Goal: Answer question/provide support: Share knowledge or assist other users

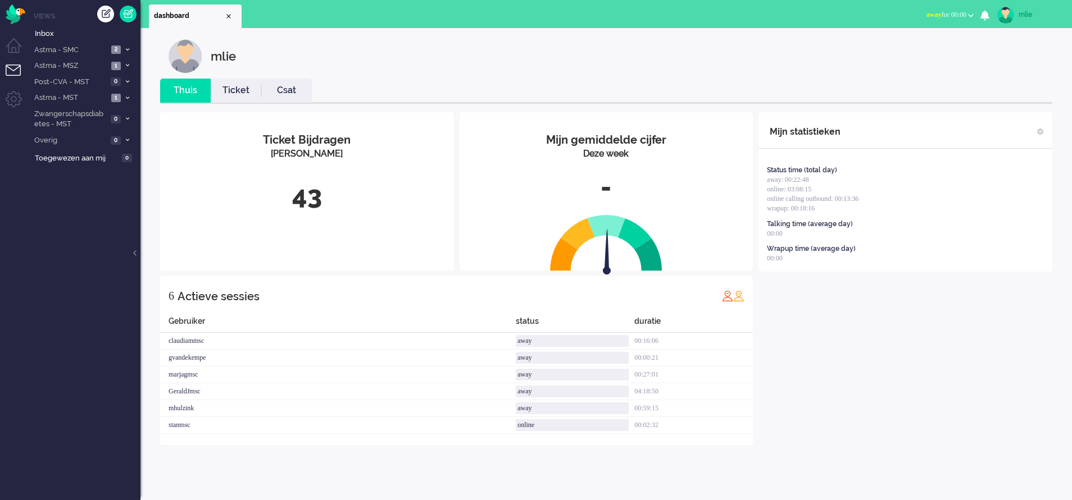
click at [705, 10] on button "away for 00:00" at bounding box center [949, 15] width 61 height 16
click at [705, 53] on label "Online" at bounding box center [926, 50] width 89 height 10
click at [243, 93] on link "Ticket" at bounding box center [236, 90] width 51 height 13
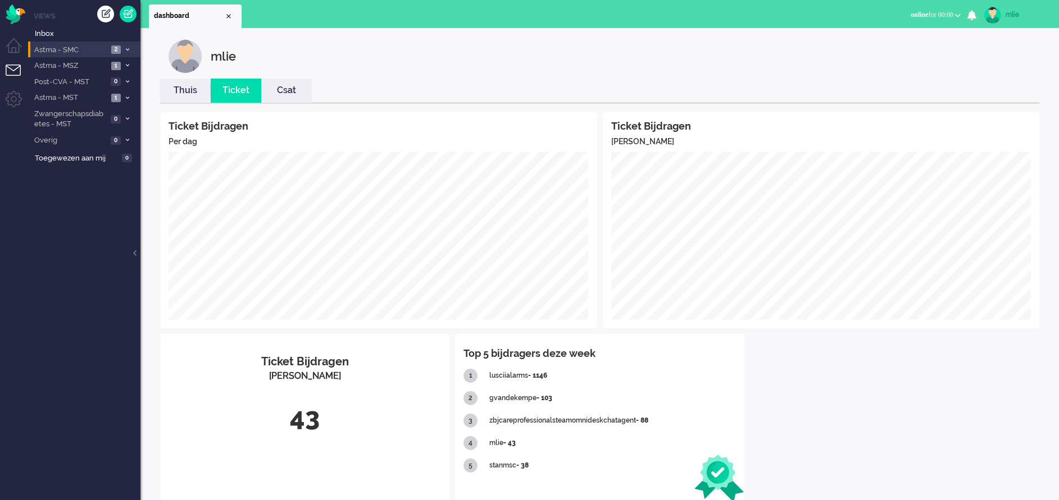
click at [124, 45] on li "Astma - SMC 2" at bounding box center [84, 50] width 112 height 16
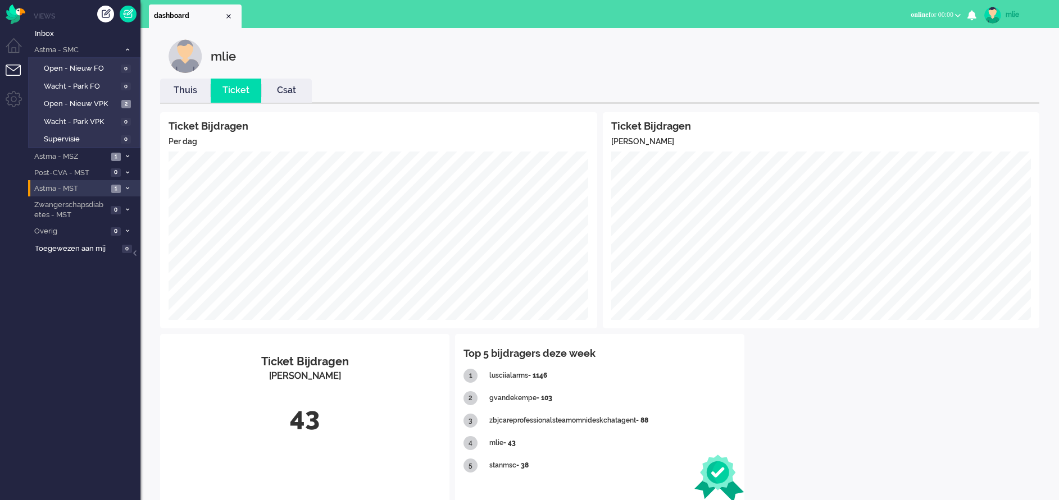
click at [122, 191] on li "Astma - MST 1" at bounding box center [84, 188] width 112 height 16
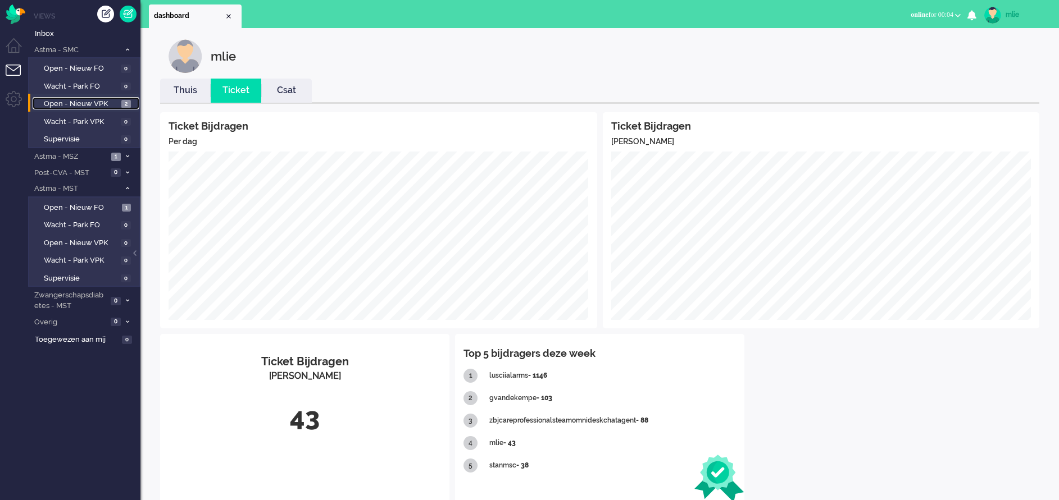
click at [65, 103] on span "Open - Nieuw VPK" at bounding box center [81, 104] width 75 height 11
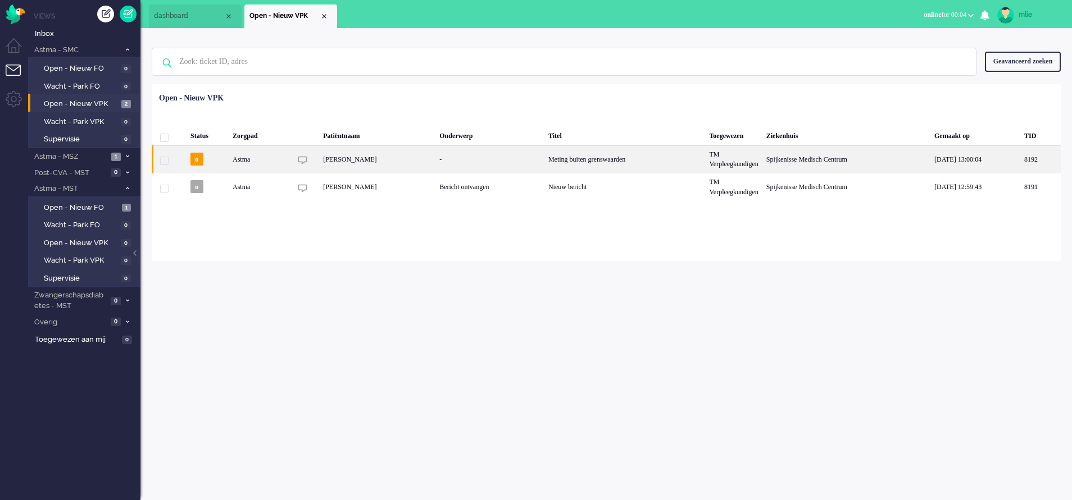
click at [622, 156] on div "Meting buiten grenswaarden" at bounding box center [624, 159] width 161 height 28
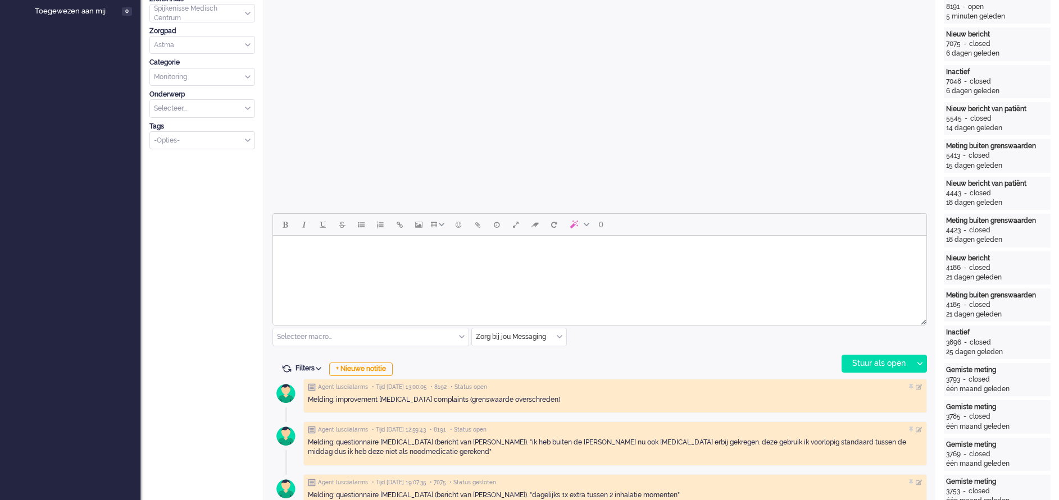
scroll to position [337, 0]
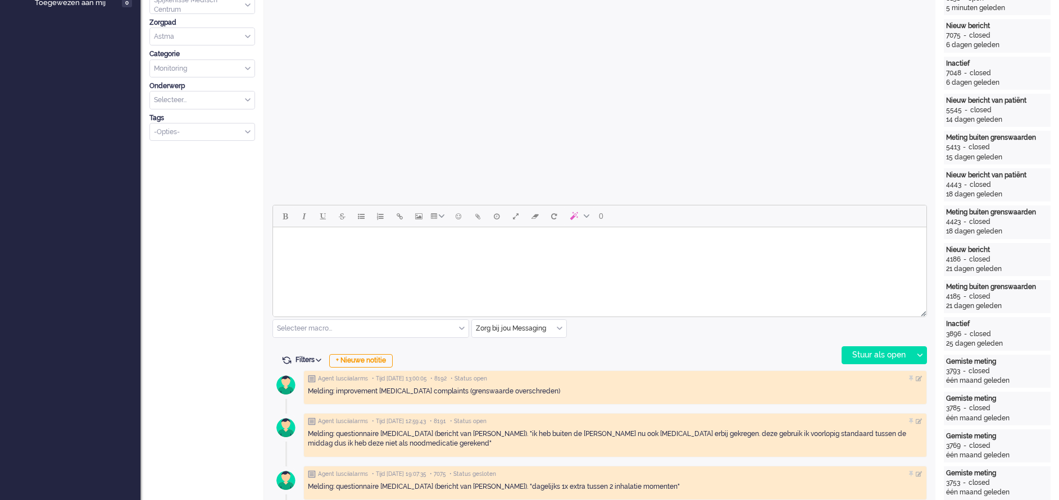
click at [368, 256] on html at bounding box center [599, 241] width 653 height 29
click at [705, 333] on div "Stuur als open" at bounding box center [877, 355] width 70 height 17
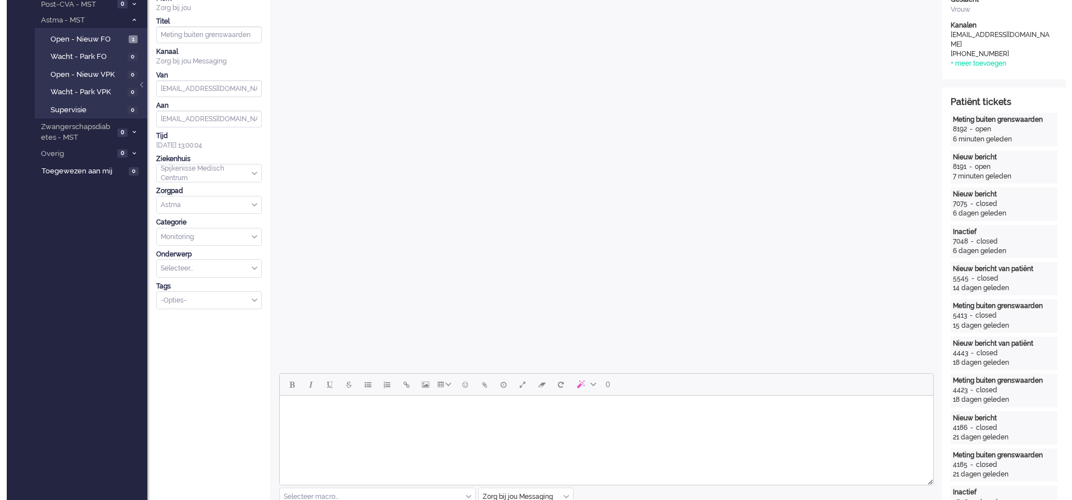
scroll to position [0, 0]
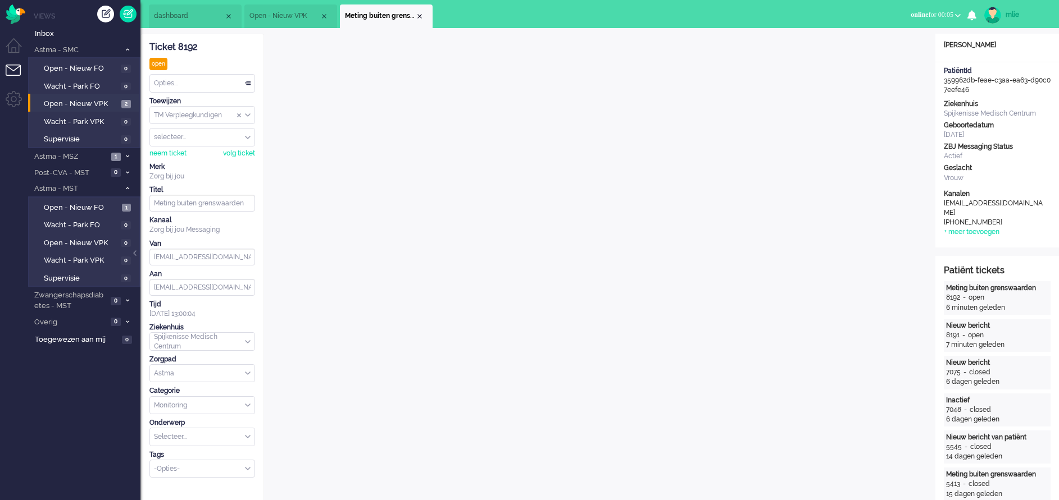
click at [247, 80] on div "Opties..." at bounding box center [202, 83] width 104 height 17
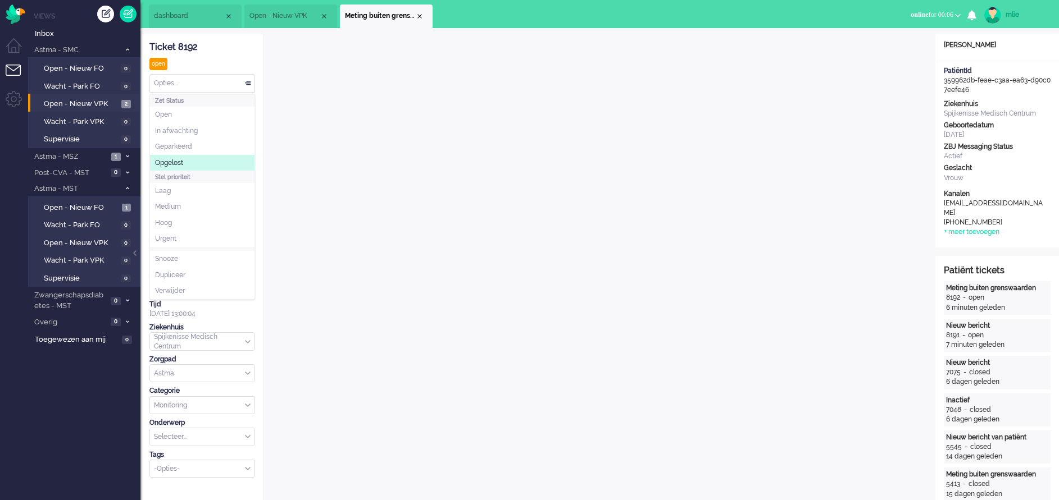
click at [181, 161] on span "Opgelost" at bounding box center [169, 163] width 28 height 10
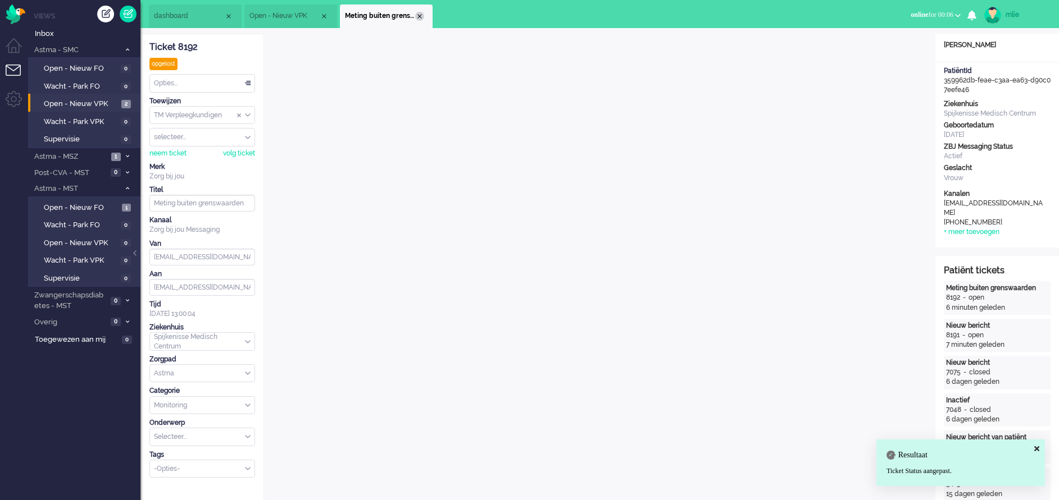
click at [421, 15] on div "Close tab" at bounding box center [419, 16] width 9 height 9
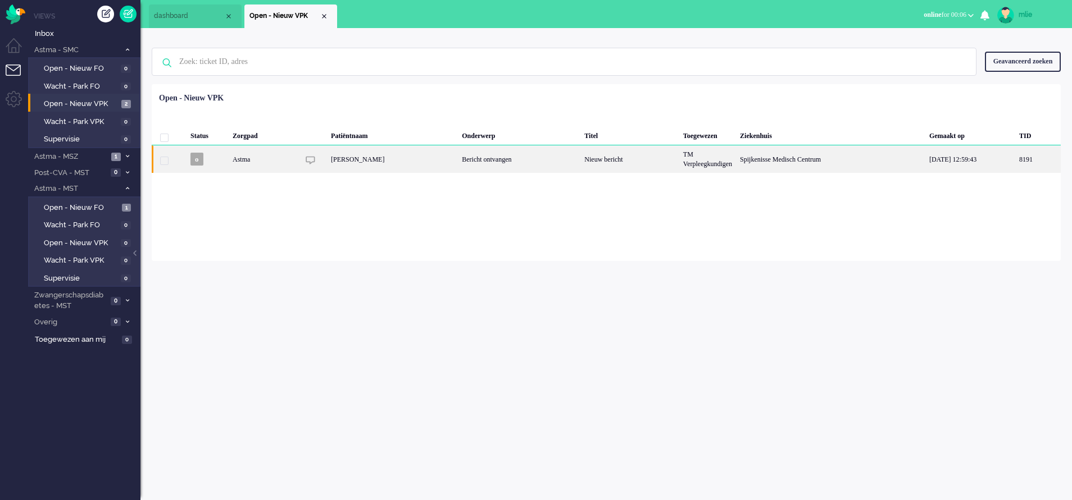
click at [689, 161] on div "TM Verpleegkundigen" at bounding box center [707, 159] width 57 height 28
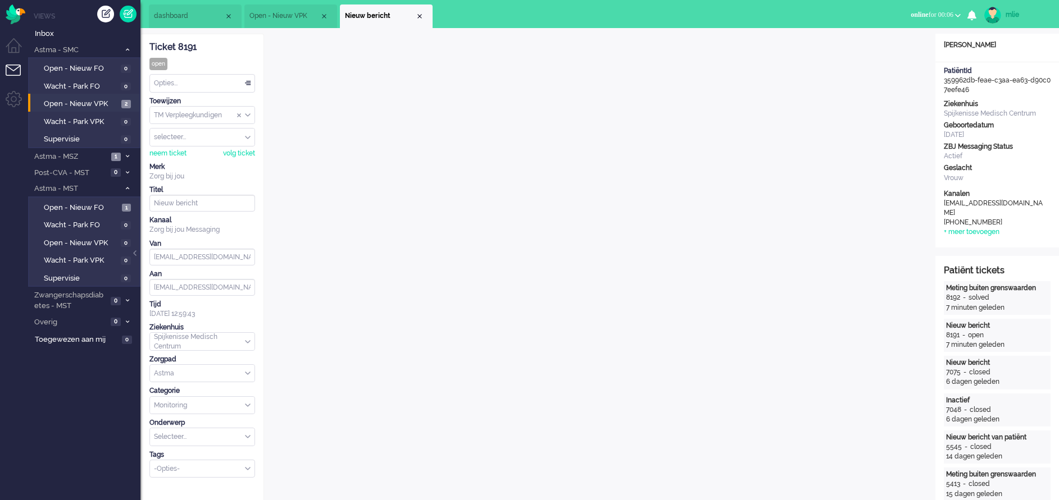
scroll to position [34, 0]
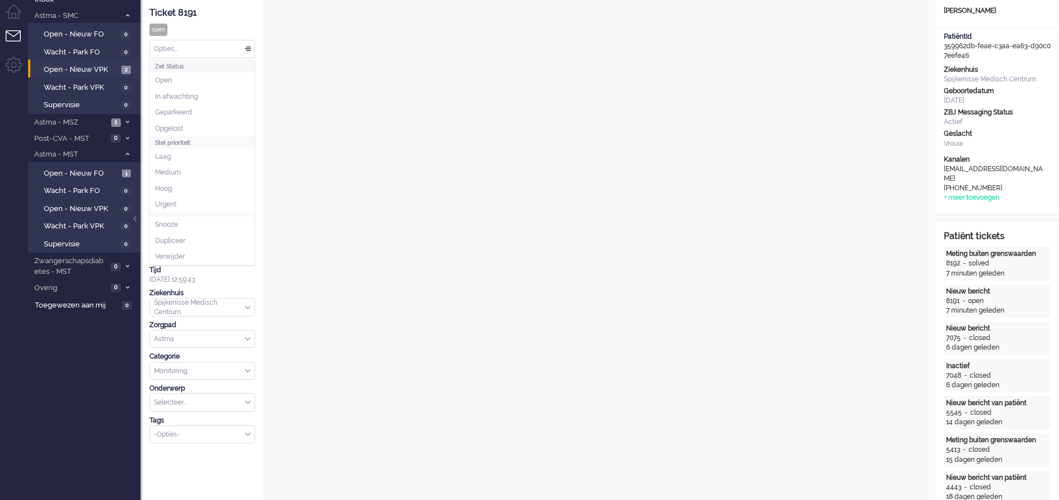
click at [243, 44] on div "Opties..." at bounding box center [202, 48] width 104 height 17
click at [248, 46] on div "Opties..." at bounding box center [202, 48] width 104 height 17
click at [176, 126] on span "Opgelost" at bounding box center [169, 129] width 28 height 10
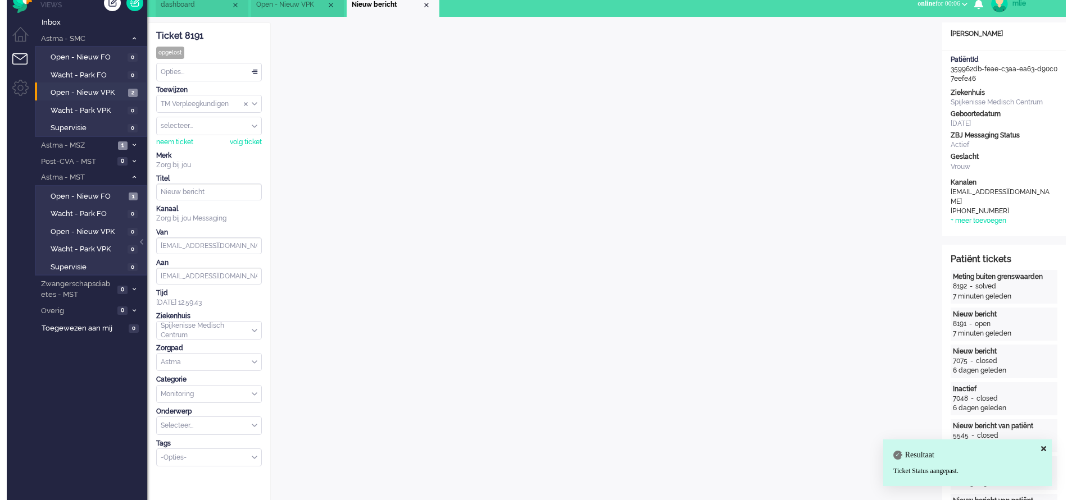
scroll to position [0, 0]
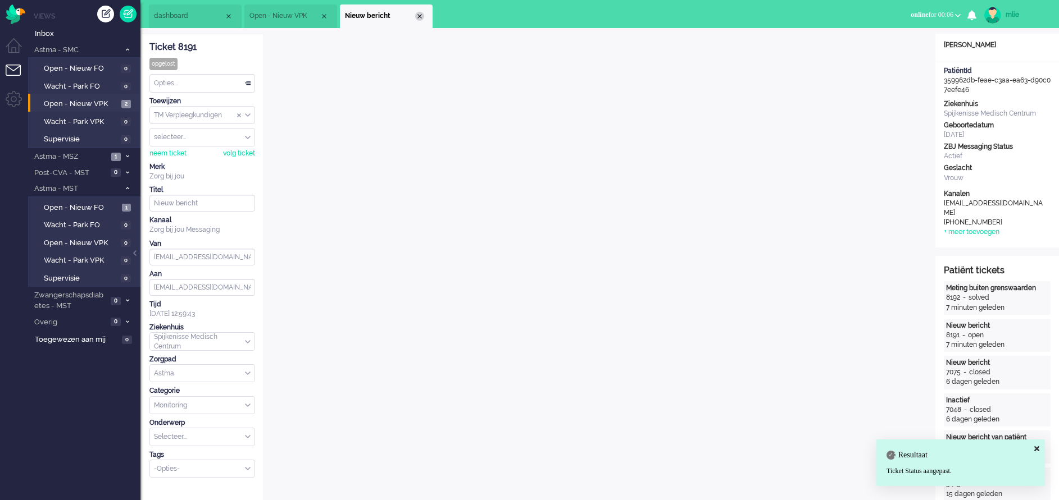
click at [421, 19] on div "Close tab" at bounding box center [419, 16] width 9 height 9
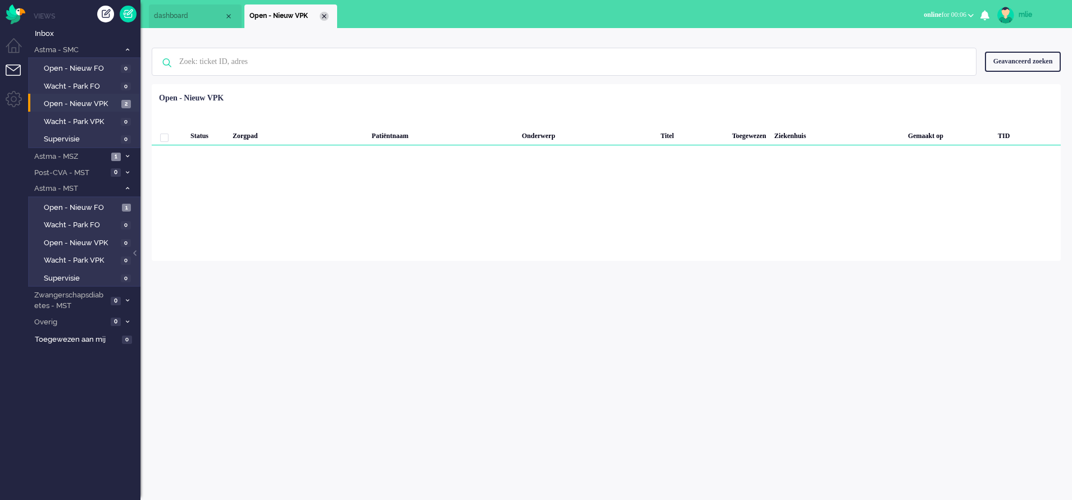
click at [324, 19] on div "Close tab" at bounding box center [324, 16] width 9 height 9
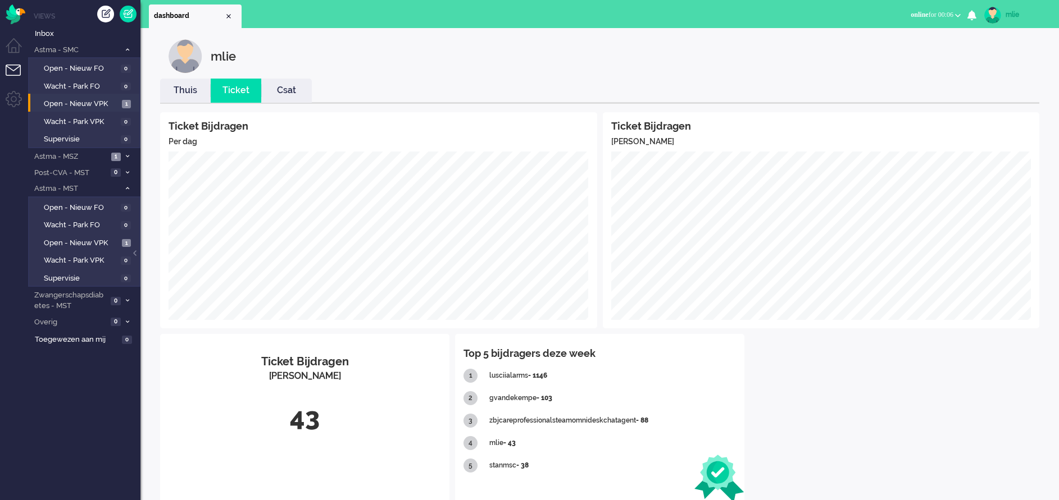
click at [186, 94] on link "Thuis" at bounding box center [185, 90] width 51 height 13
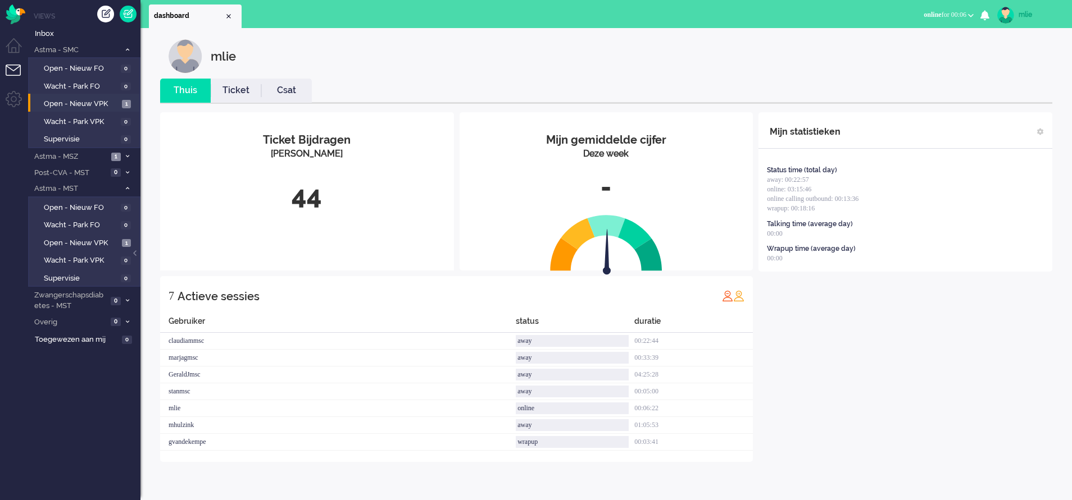
click at [235, 92] on link "Ticket" at bounding box center [236, 90] width 51 height 13
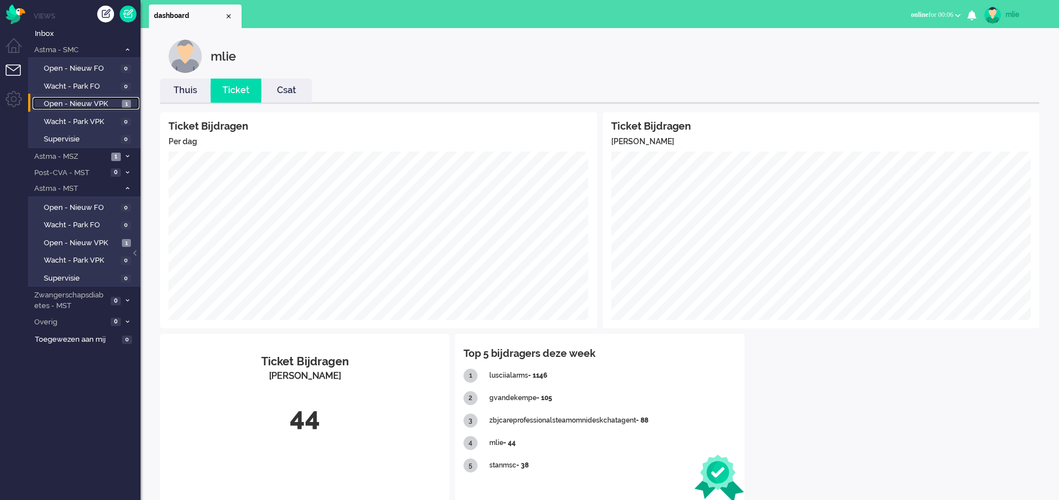
click at [77, 103] on span "Open - Nieuw VPK" at bounding box center [81, 104] width 75 height 11
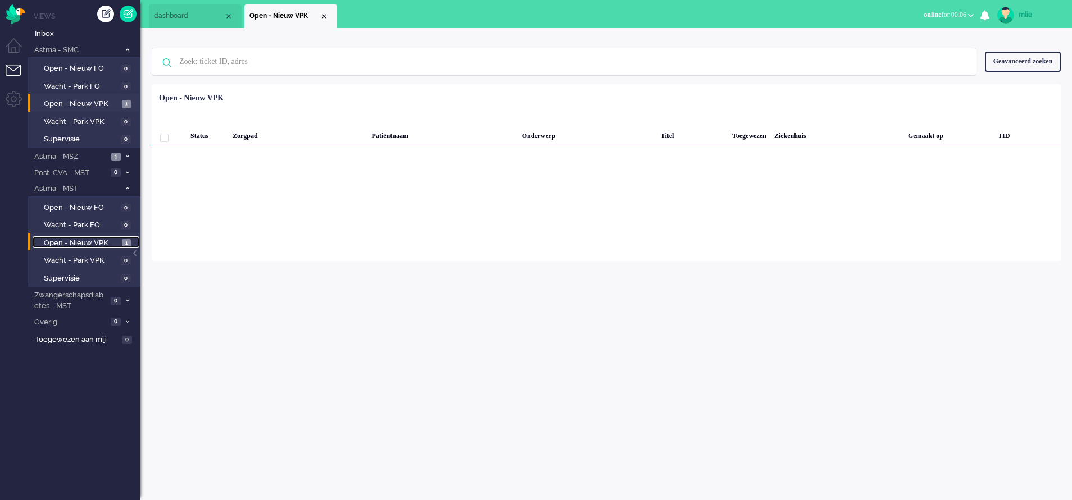
click at [68, 241] on span "Open - Nieuw VPK" at bounding box center [81, 243] width 75 height 11
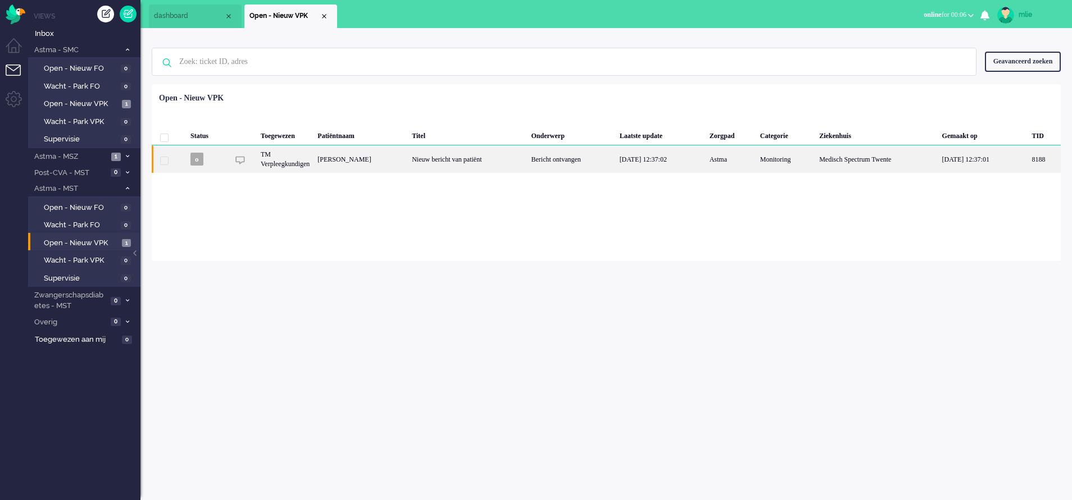
click at [625, 155] on div "[DATE] 12:37:02" at bounding box center [661, 159] width 90 height 28
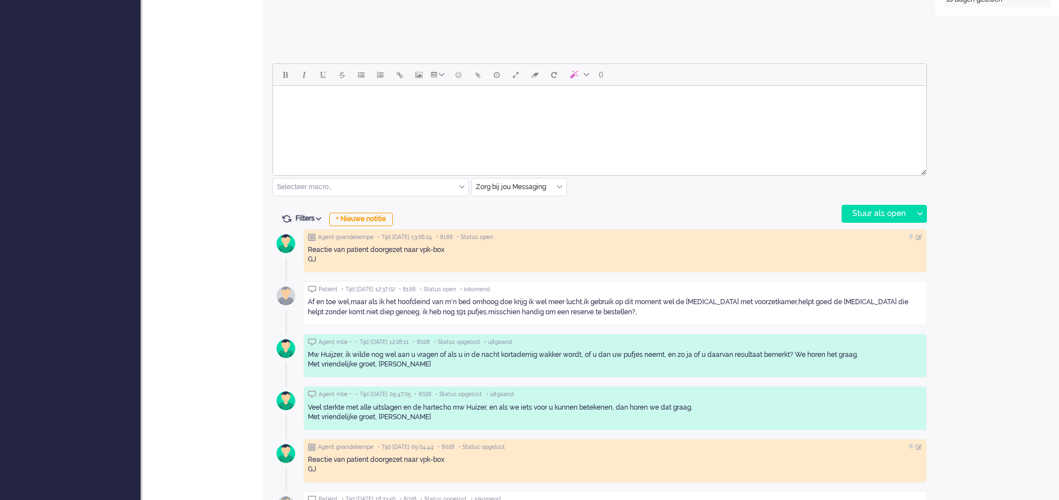
scroll to position [505, 0]
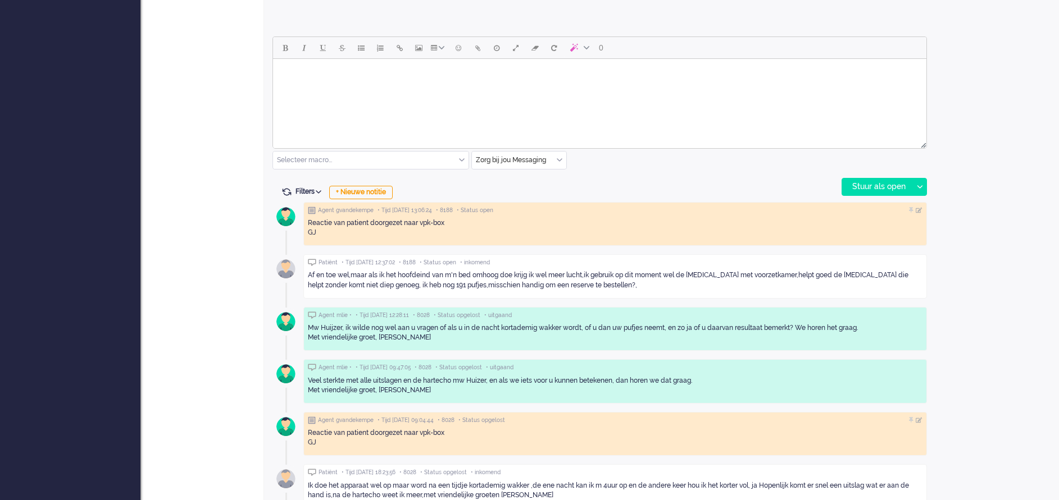
click at [327, 76] on body "Rich Text Area. Press ALT-0 for help." at bounding box center [599, 73] width 644 height 20
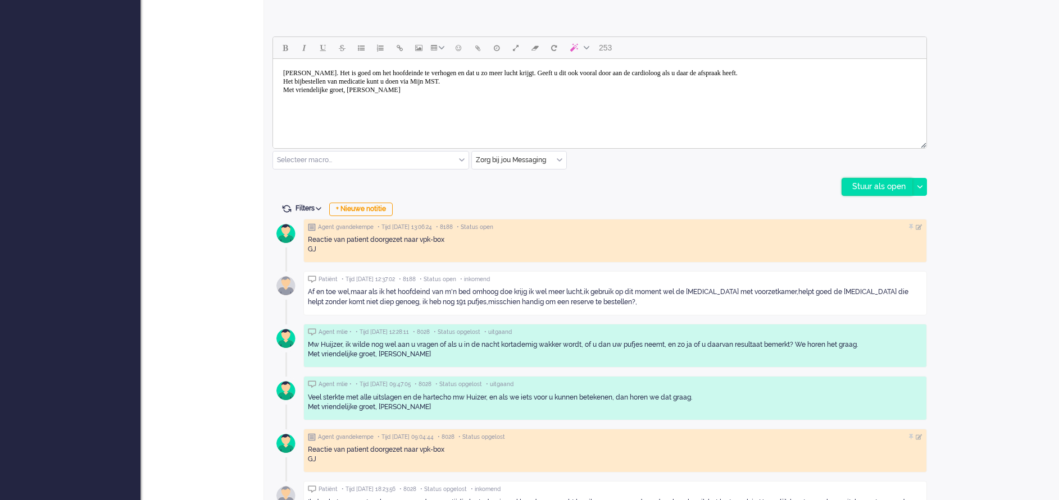
click at [705, 186] on div "Stuur als open" at bounding box center [877, 187] width 70 height 17
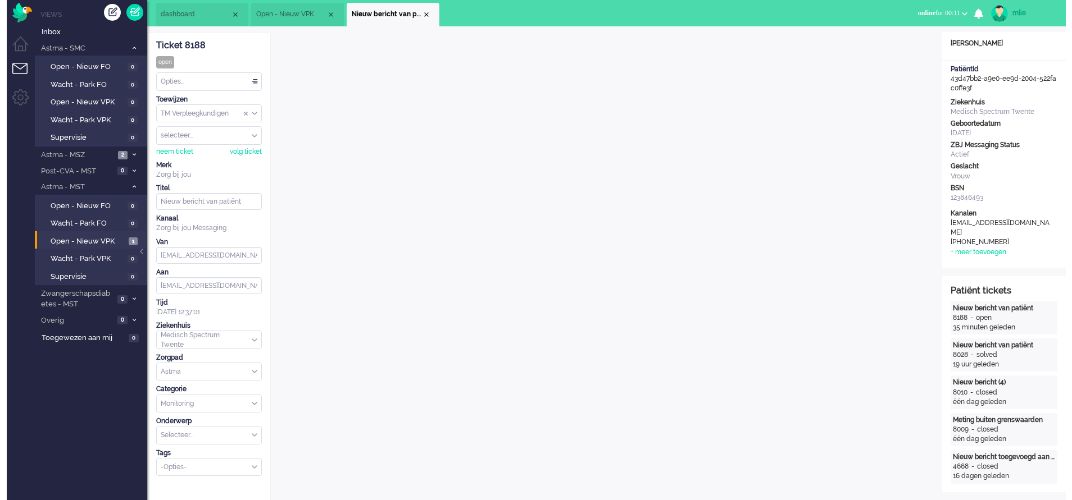
scroll to position [0, 0]
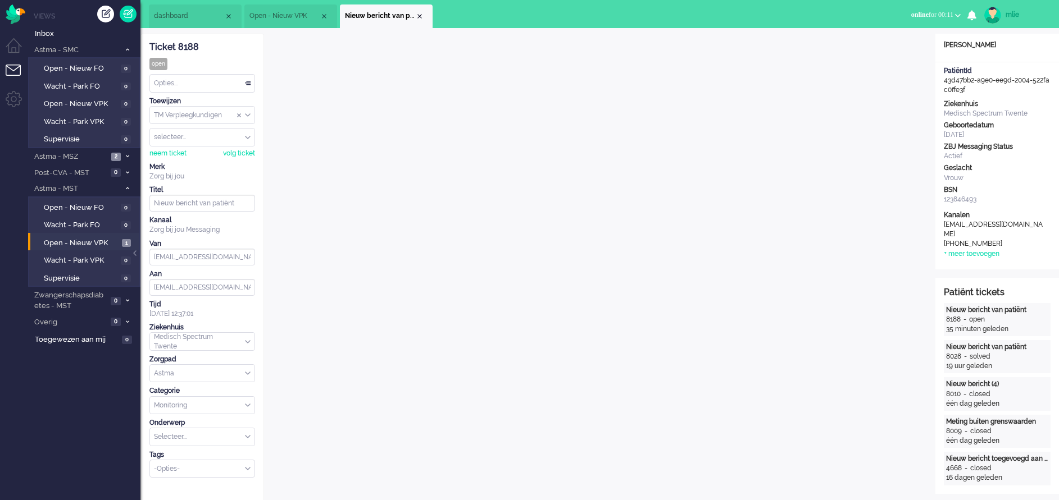
click at [251, 80] on div "Opties..." at bounding box center [202, 83] width 104 height 17
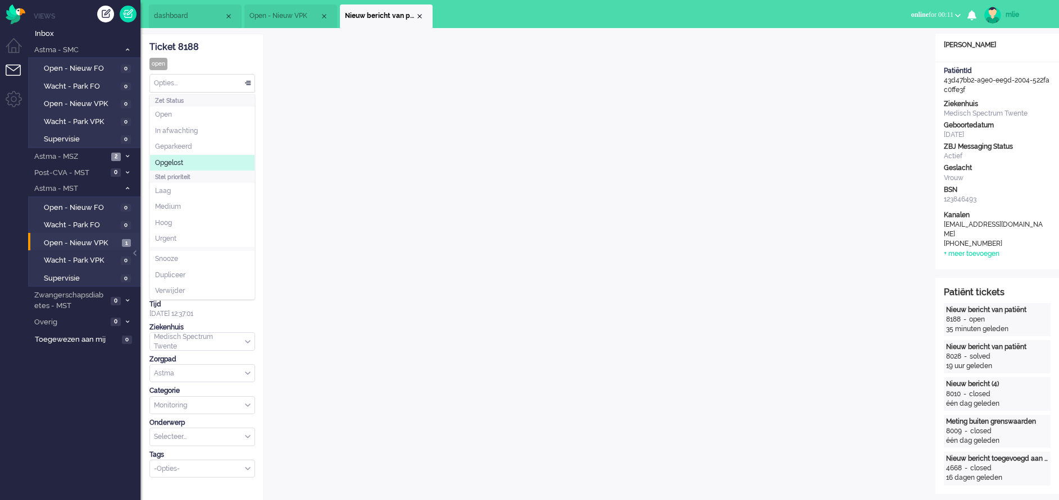
click at [166, 159] on span "Opgelost" at bounding box center [169, 163] width 28 height 10
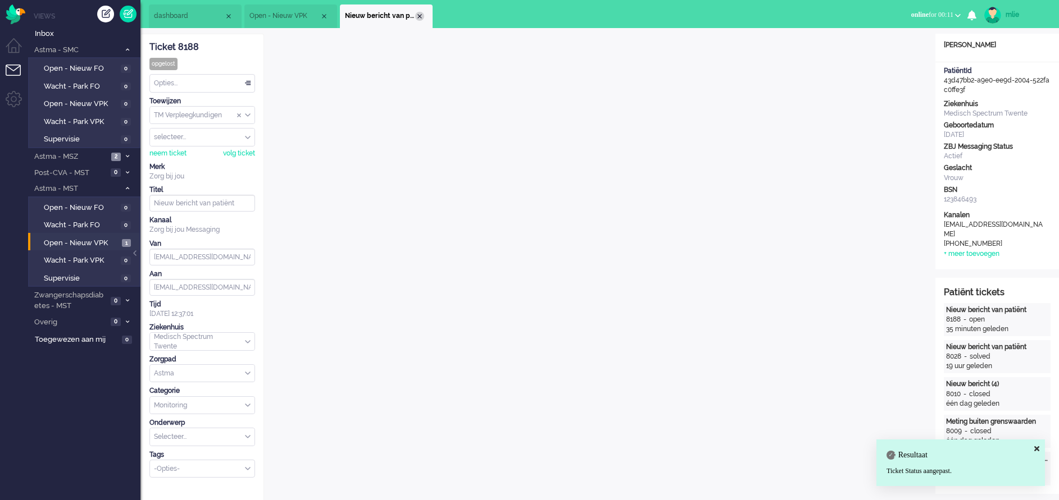
click at [422, 16] on div "Close tab" at bounding box center [419, 16] width 9 height 9
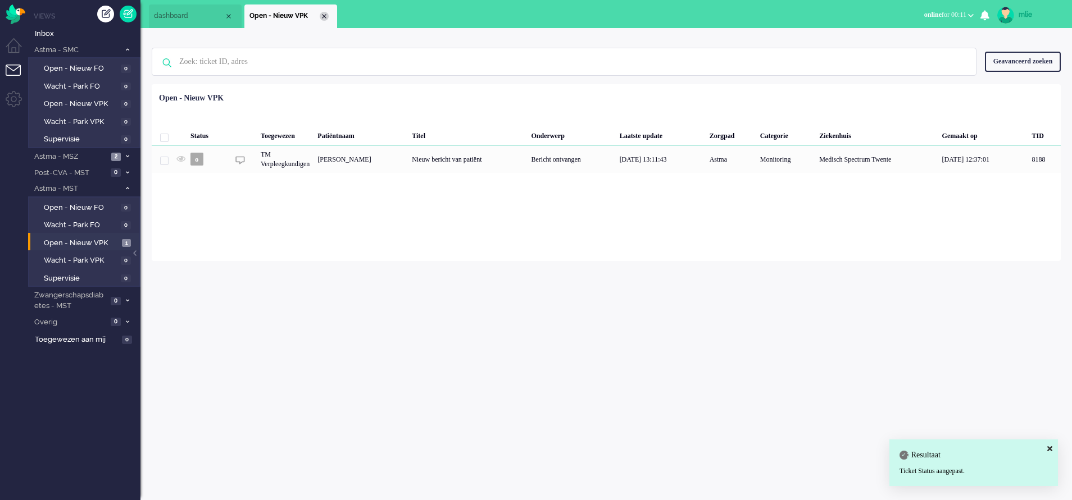
click at [322, 17] on div "Close tab" at bounding box center [324, 16] width 9 height 9
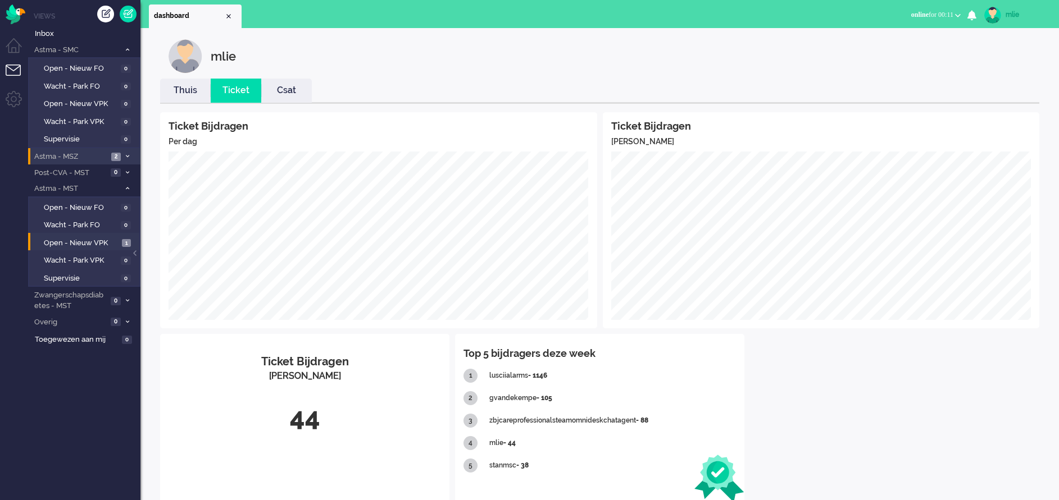
click at [86, 154] on span "Astma - MSZ" at bounding box center [70, 157] width 75 height 11
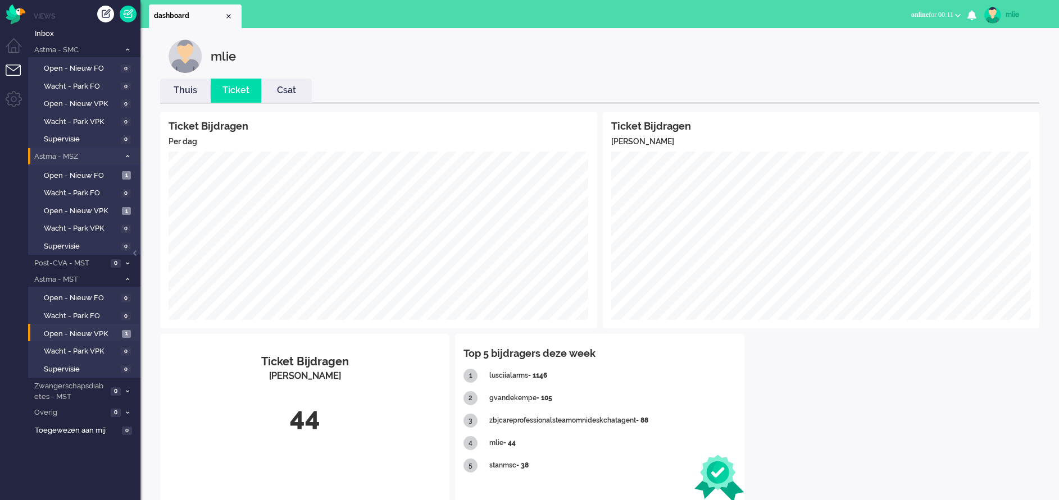
click at [86, 154] on span "Astma - MSZ" at bounding box center [76, 157] width 87 height 11
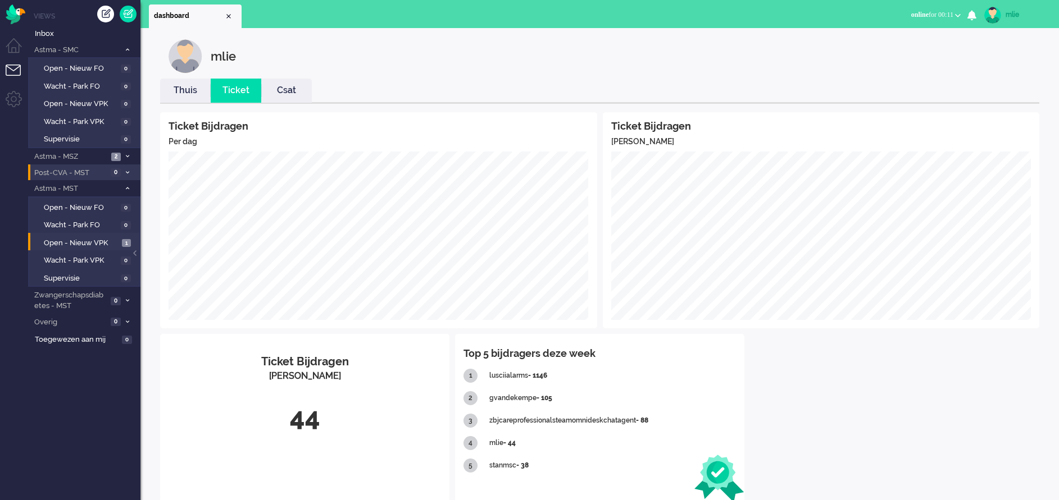
click at [132, 171] on li "Post-CVA - MST 0" at bounding box center [84, 173] width 112 height 16
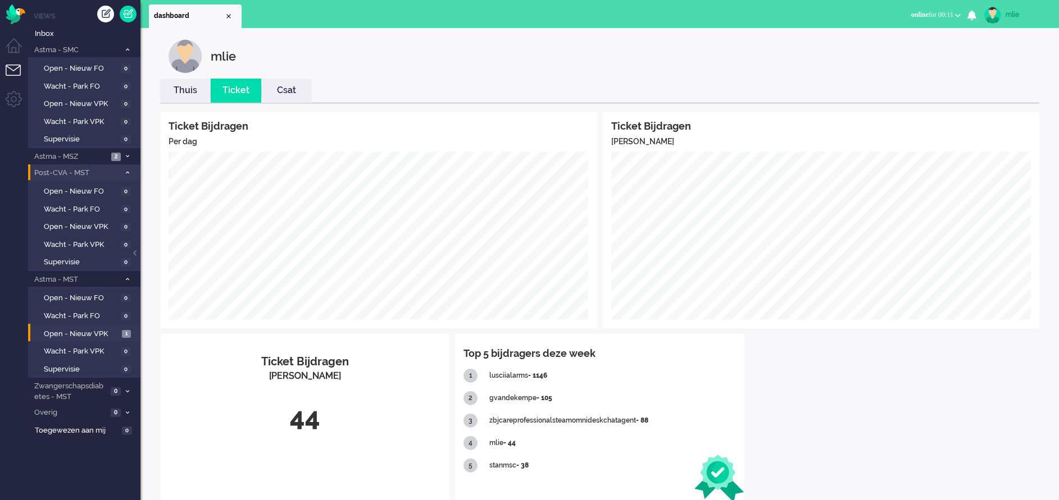
click at [132, 171] on li "Post-CVA - MST 0" at bounding box center [84, 173] width 112 height 16
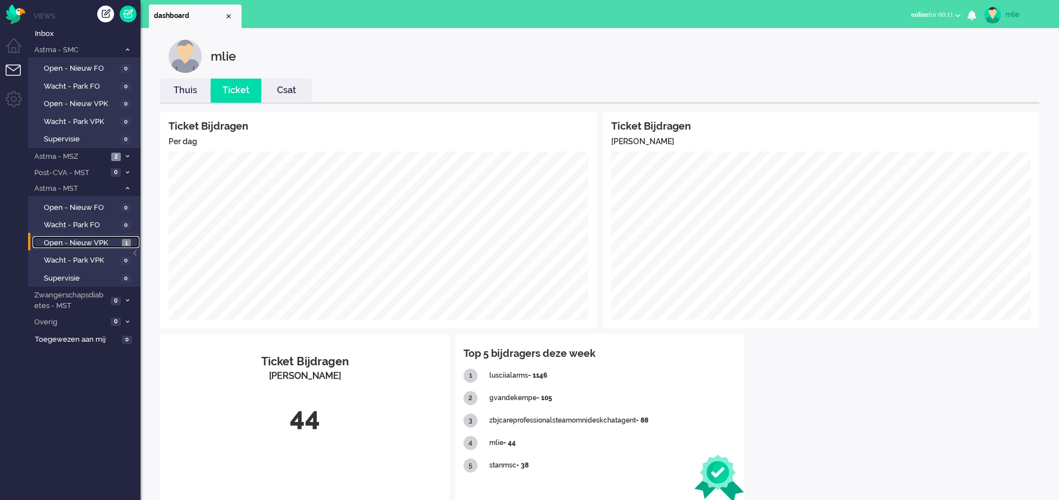
click at [80, 239] on span "Open - Nieuw VPK" at bounding box center [81, 243] width 75 height 11
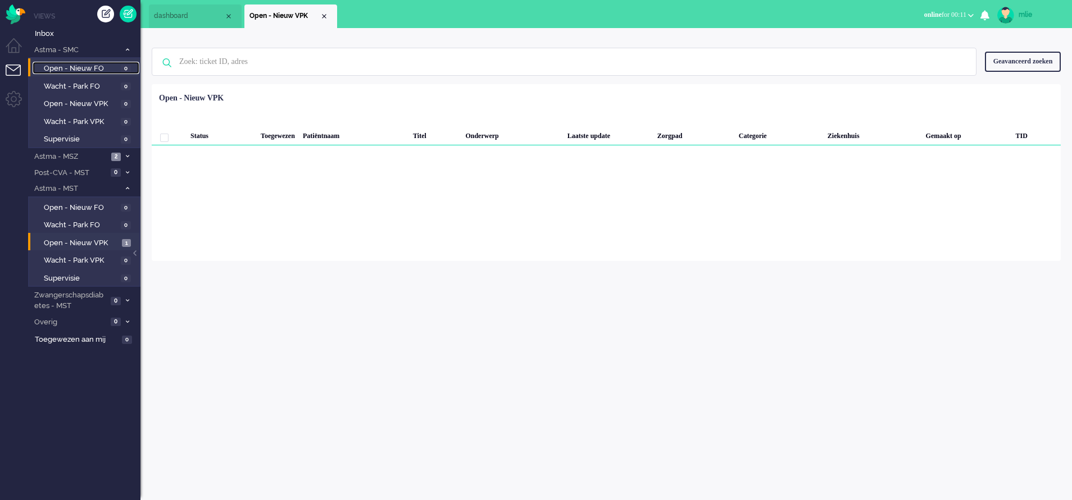
click at [70, 67] on span "Open - Nieuw FO" at bounding box center [81, 68] width 74 height 11
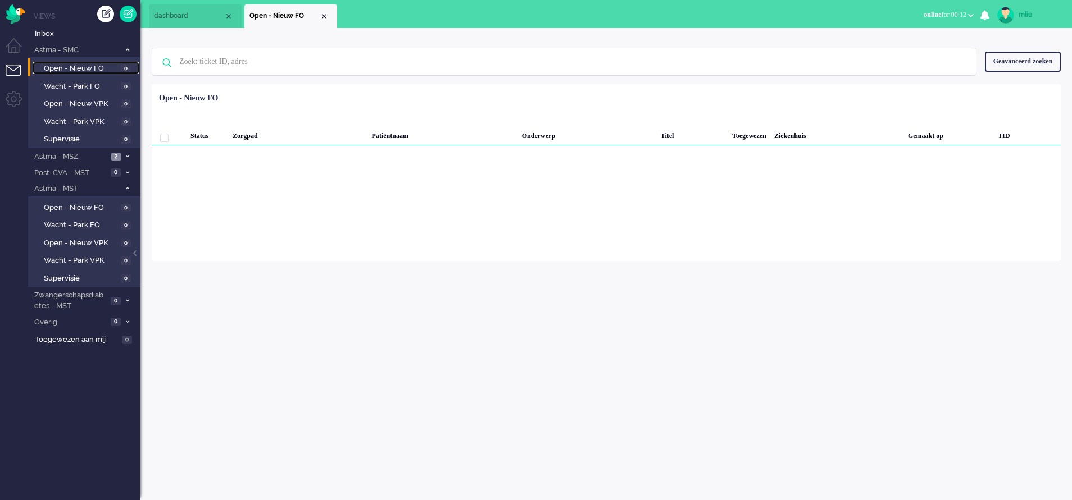
click at [108, 64] on span "Open - Nieuw FO" at bounding box center [81, 68] width 74 height 11
click at [174, 16] on span "dashboard" at bounding box center [189, 16] width 70 height 10
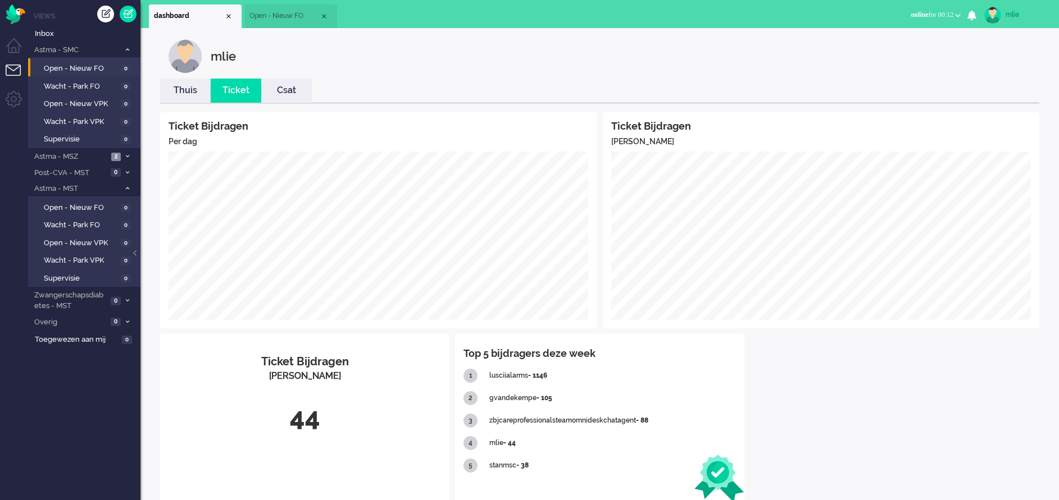
click at [190, 95] on link "Thuis" at bounding box center [185, 90] width 51 height 13
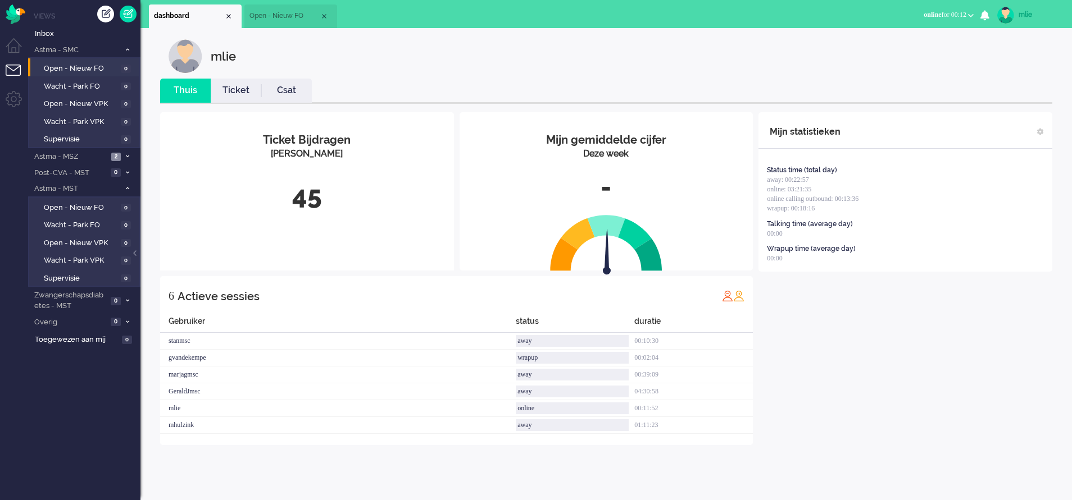
click at [235, 83] on li "Ticket" at bounding box center [236, 91] width 51 height 24
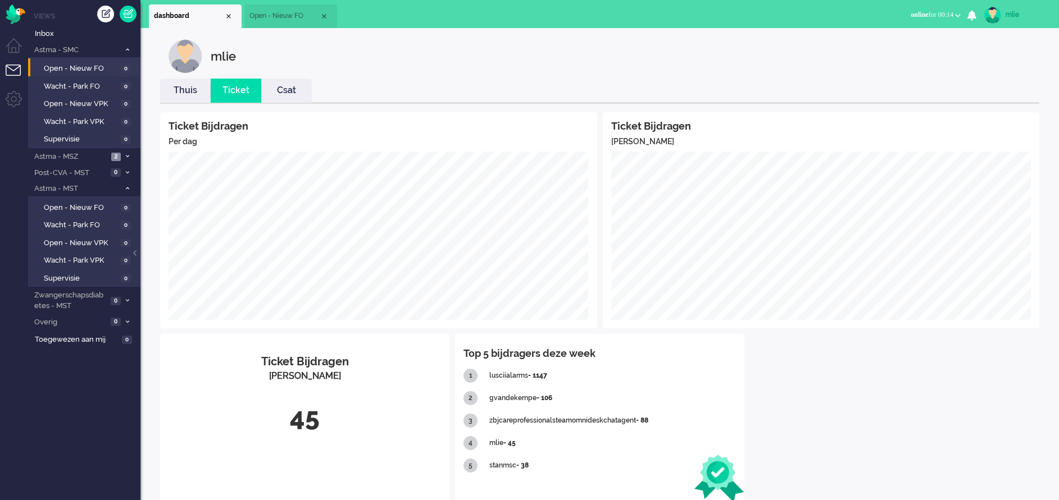
click at [279, 12] on span "Open - Nieuw FO" at bounding box center [284, 16] width 70 height 10
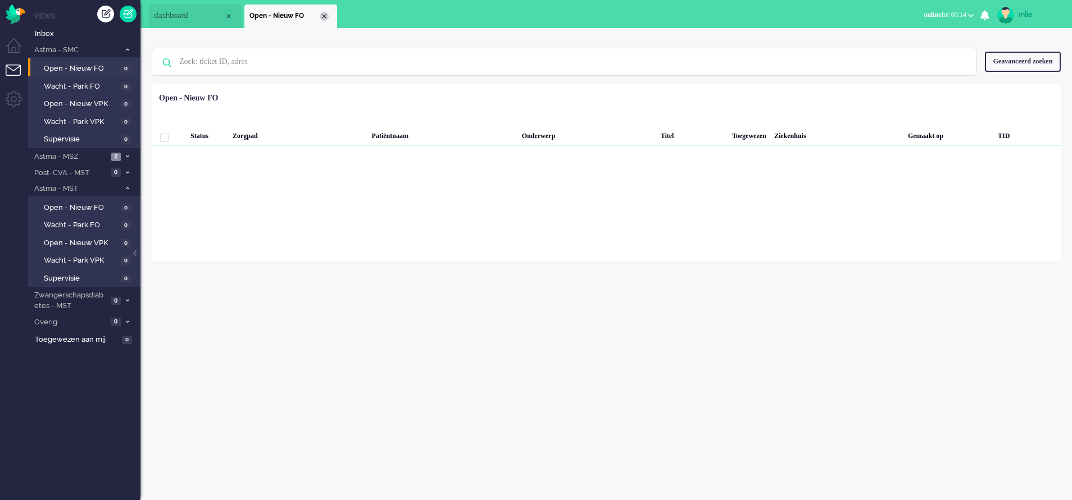
click at [323, 15] on div "Close tab" at bounding box center [324, 16] width 9 height 9
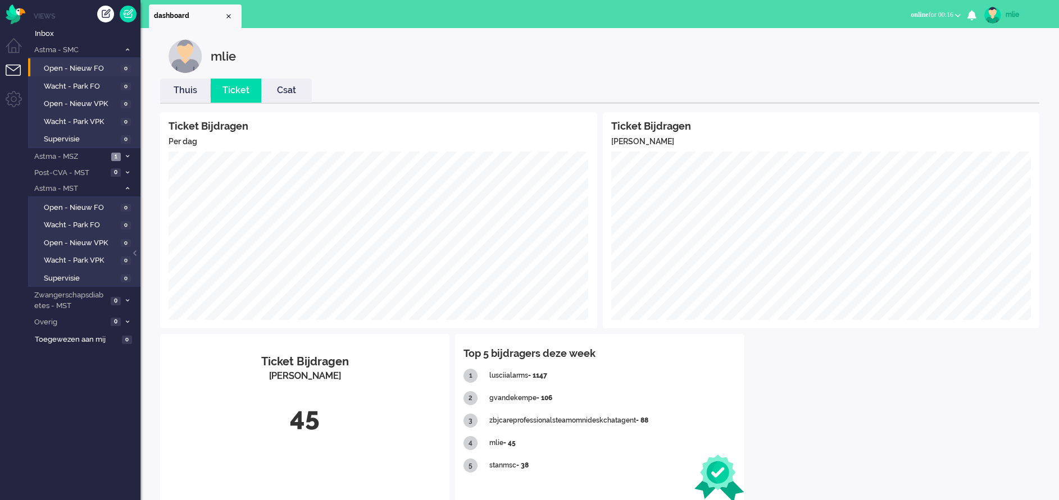
click at [182, 89] on link "Thuis" at bounding box center [185, 90] width 51 height 13
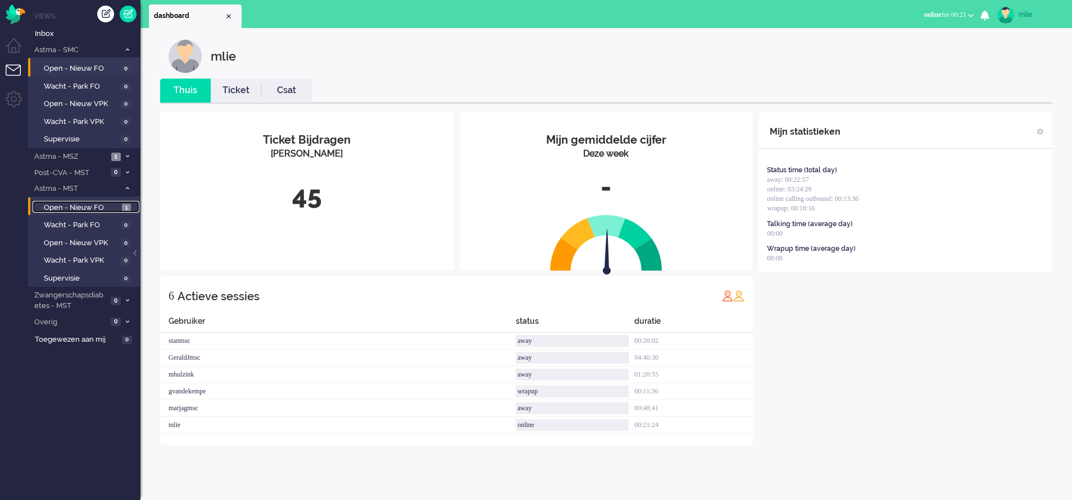
click at [79, 205] on span "Open - Nieuw FO" at bounding box center [81, 208] width 75 height 11
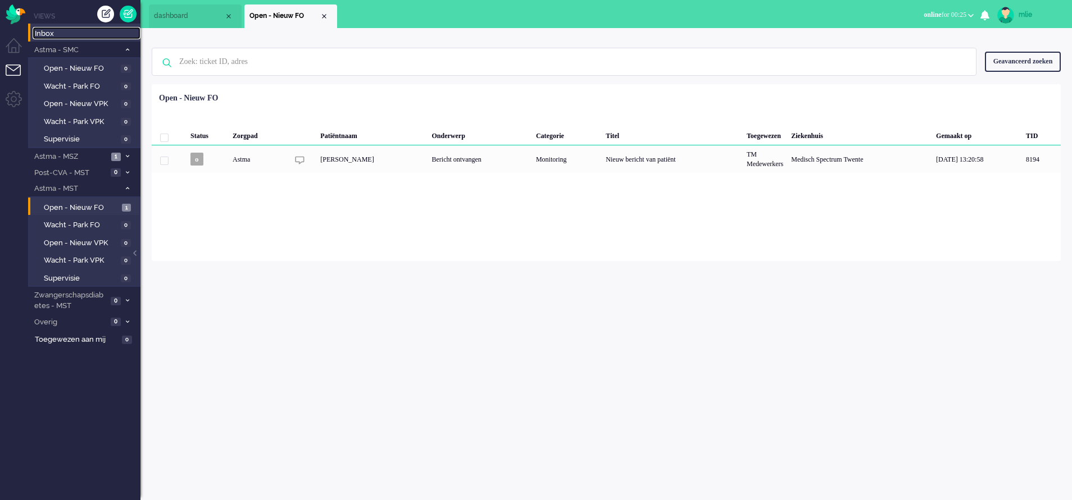
click at [63, 36] on span "Inbox" at bounding box center [88, 34] width 106 height 11
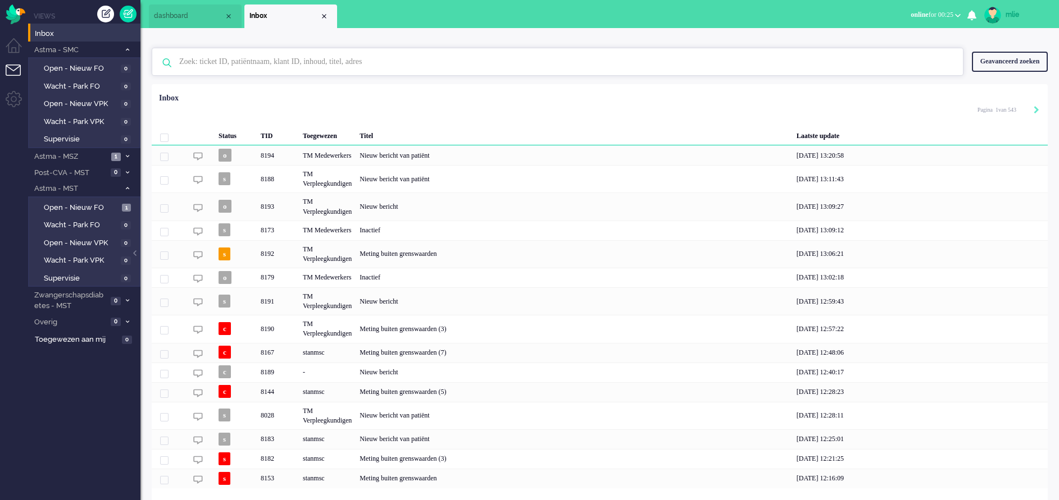
click at [242, 67] on input "text" at bounding box center [559, 61] width 777 height 27
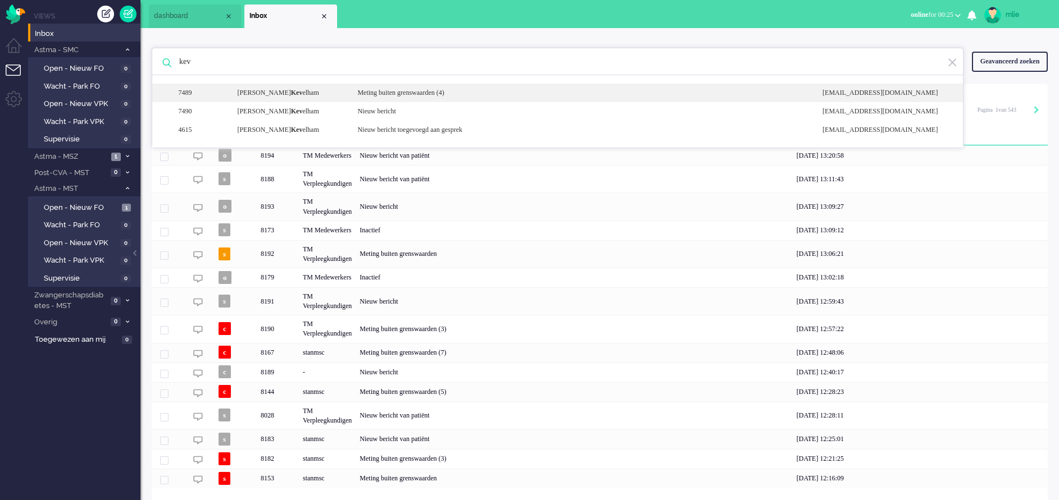
type input "kev"
click at [427, 94] on div "Meting buiten grenswaarden (4)" at bounding box center [581, 93] width 465 height 10
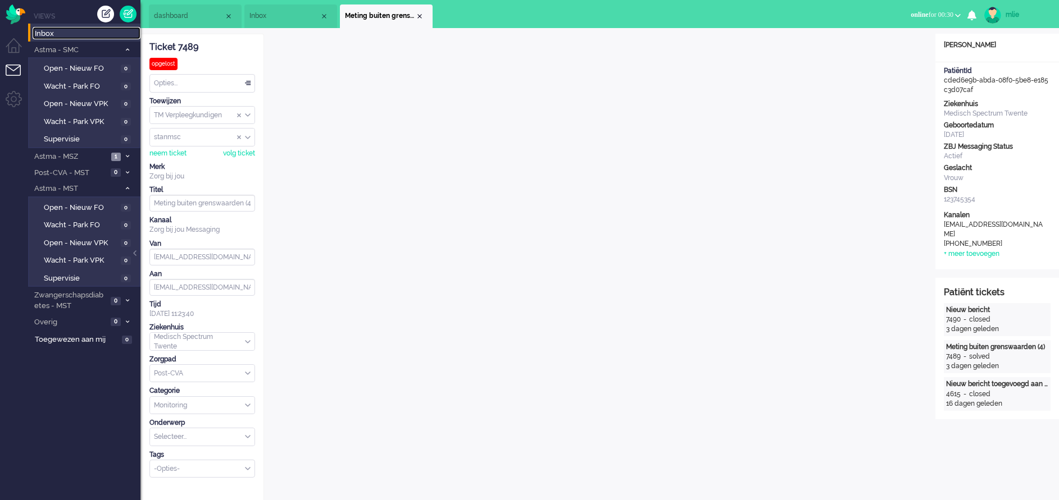
click at [60, 30] on span "Inbox" at bounding box center [88, 34] width 106 height 11
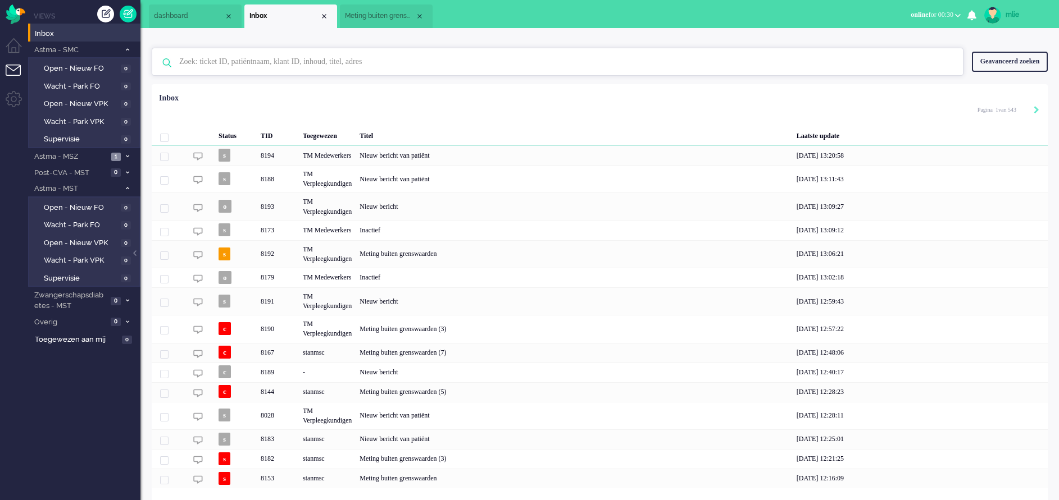
drag, startPoint x: 250, startPoint y: 52, endPoint x: 249, endPoint y: 60, distance: 8.0
click at [250, 54] on input "text" at bounding box center [559, 61] width 777 height 27
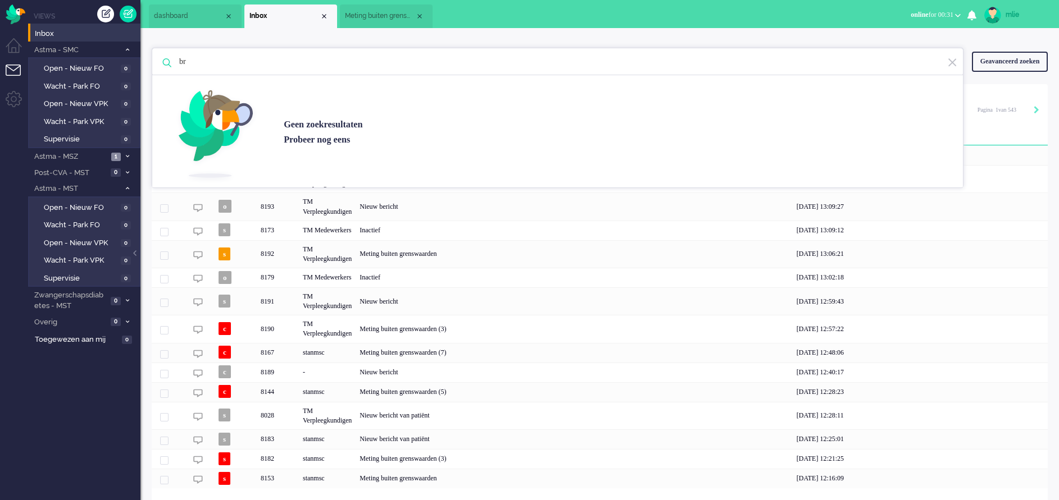
type input "b"
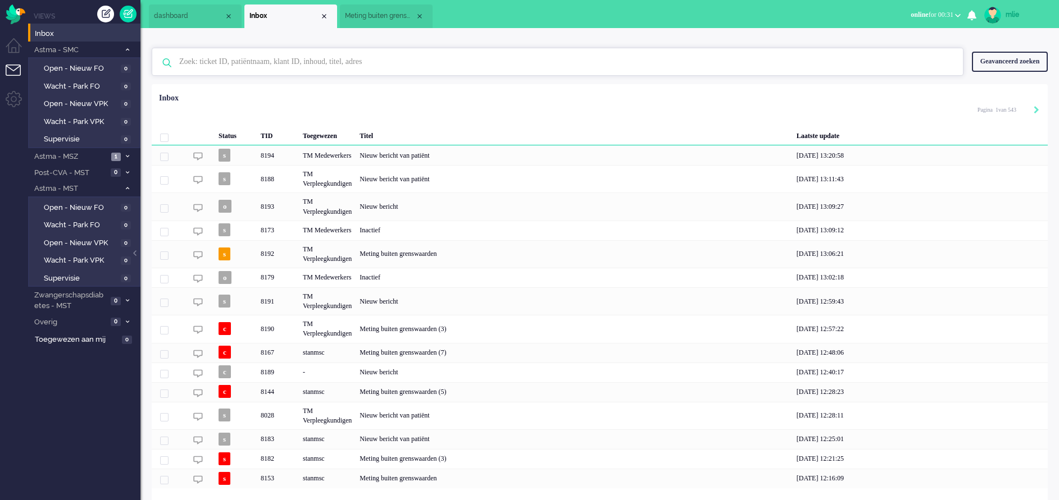
click at [217, 66] on input "text" at bounding box center [559, 61] width 777 height 27
paste input "01349228"
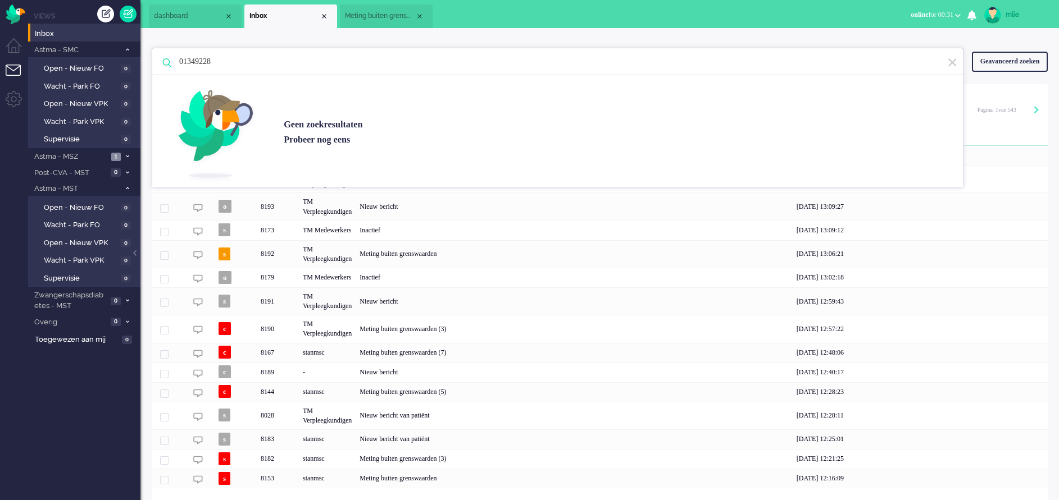
type input "01349228"
click at [705, 57] on div "Geavanceerd zoeken" at bounding box center [1010, 62] width 76 height 20
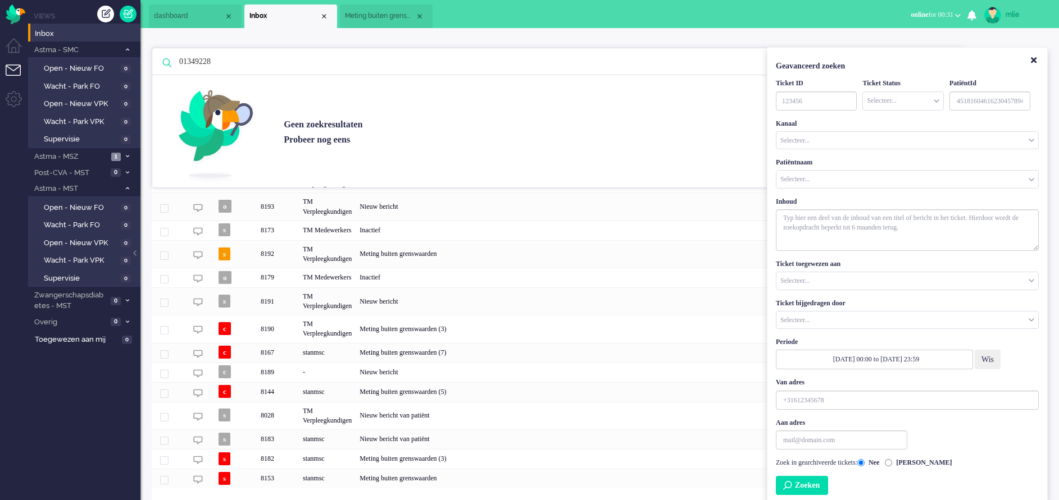
click at [705, 181] on input "Customer Name" at bounding box center [907, 179] width 262 height 17
type input "braun"
click at [322, 15] on div "Close tab" at bounding box center [324, 16] width 9 height 9
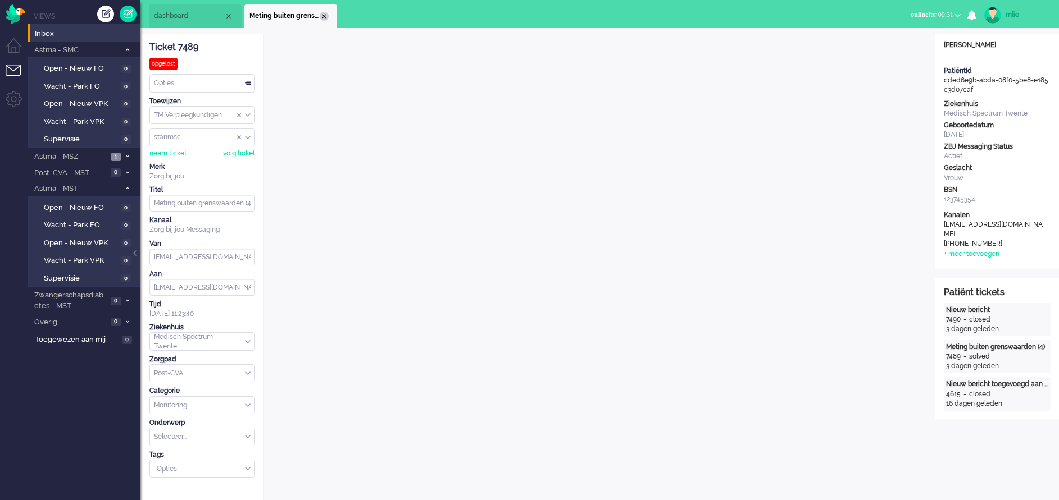
click at [322, 15] on div "Close tab" at bounding box center [324, 16] width 9 height 9
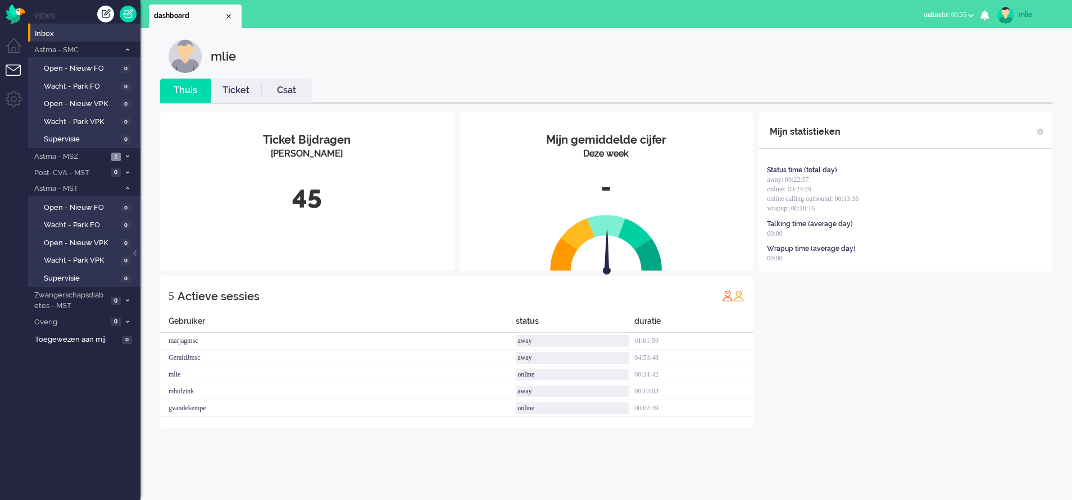
click at [236, 86] on link "Ticket" at bounding box center [236, 90] width 51 height 13
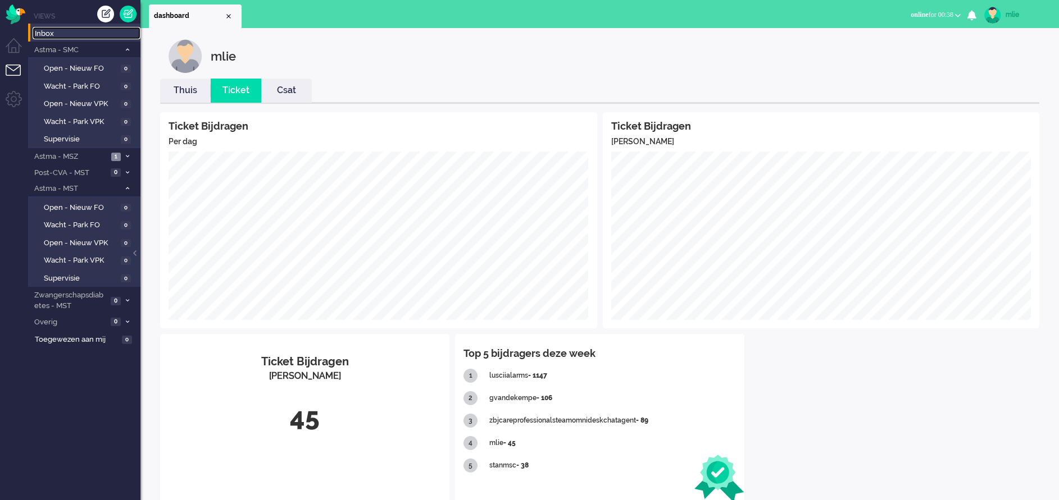
click at [68, 37] on span "Inbox" at bounding box center [88, 34] width 106 height 11
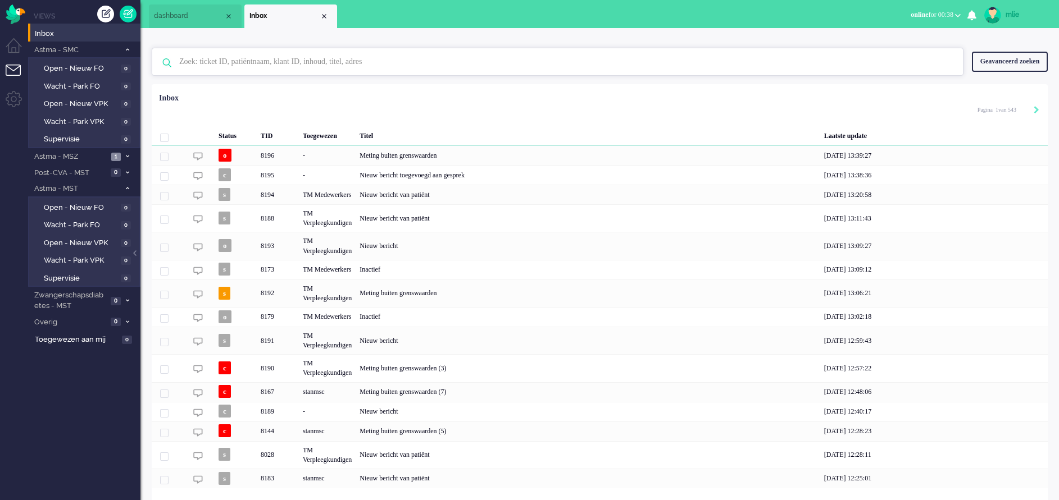
click at [226, 62] on input "text" at bounding box center [559, 61] width 777 height 27
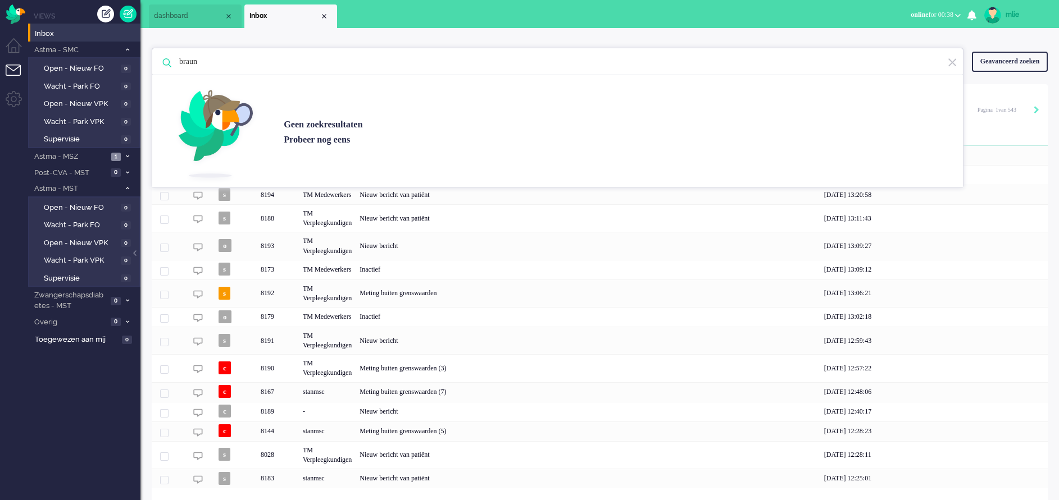
type input "braun"
click at [705, 60] on div "Geavanceerd zoeken" at bounding box center [1010, 62] width 76 height 20
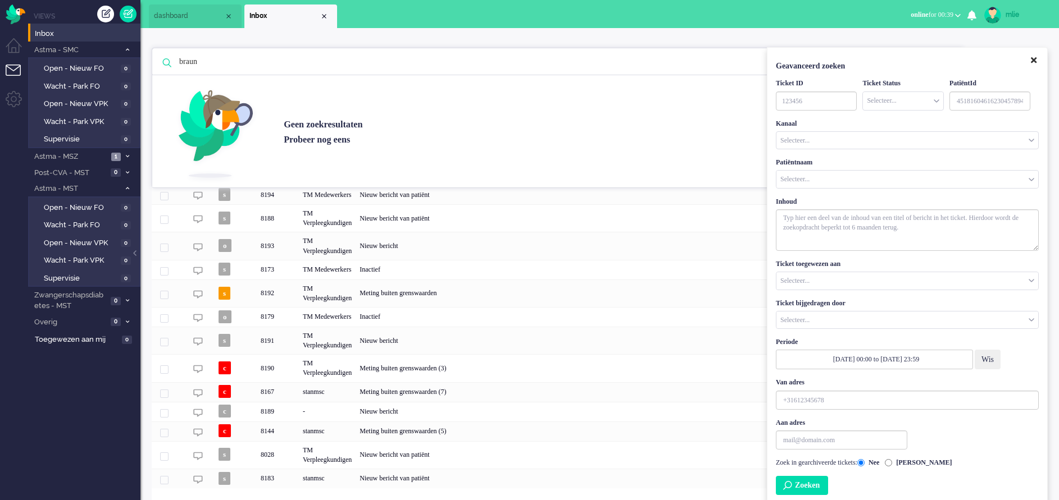
click at [705, 62] on icon "Close" at bounding box center [1034, 60] width 6 height 8
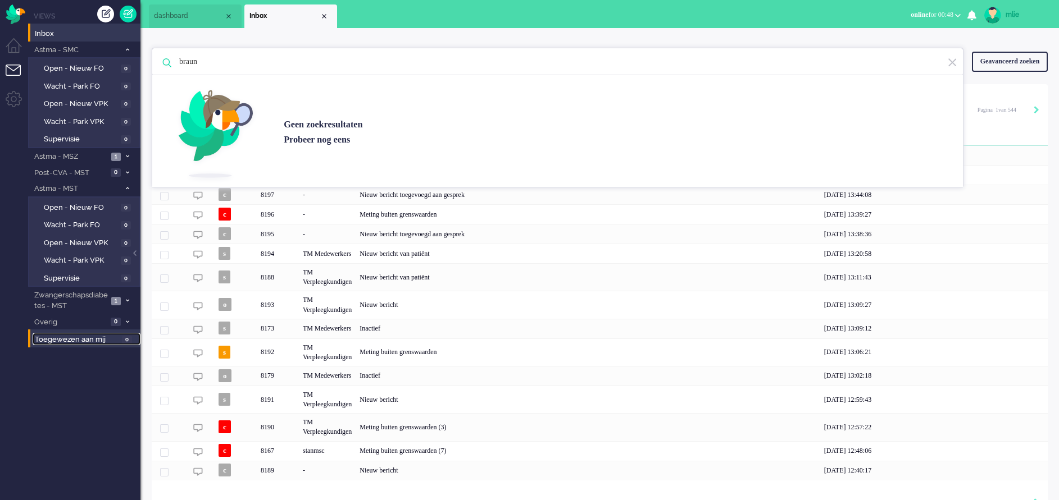
click at [81, 333] on span "Toegewezen aan mij" at bounding box center [77, 340] width 84 height 11
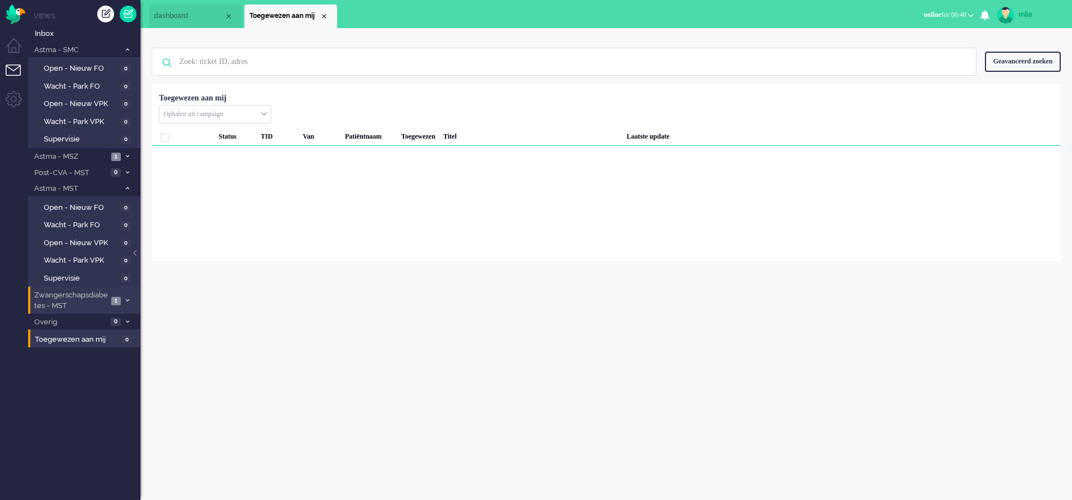
click at [82, 299] on span "Zwangerschapsdiabetes - MST" at bounding box center [70, 300] width 75 height 21
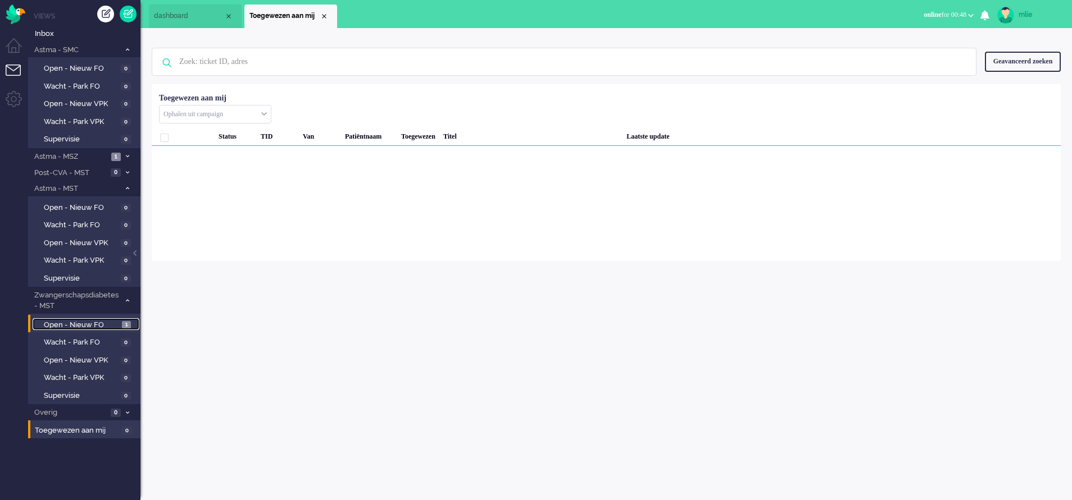
click at [77, 321] on span "Open - Nieuw FO" at bounding box center [81, 325] width 75 height 11
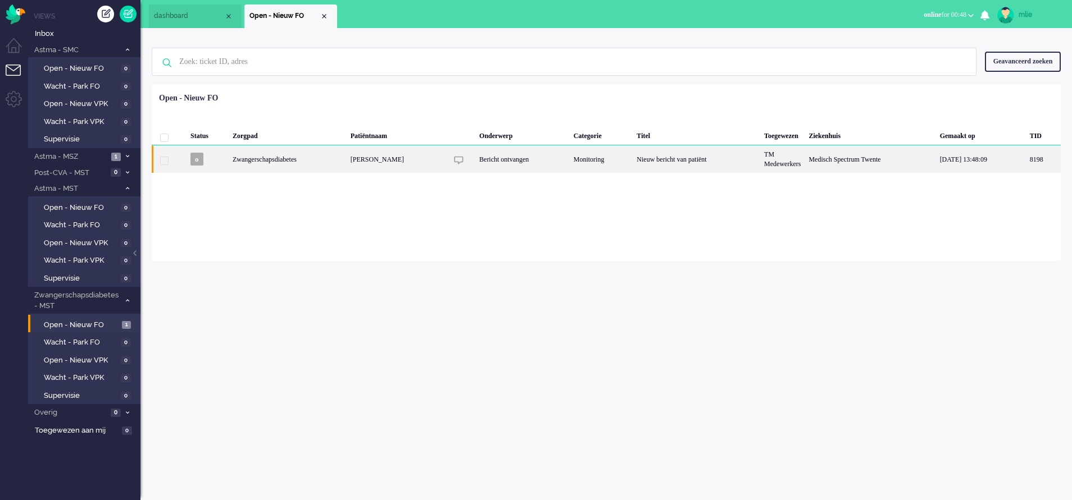
click at [635, 162] on div "Nieuw bericht van patiënt" at bounding box center [695, 159] width 127 height 28
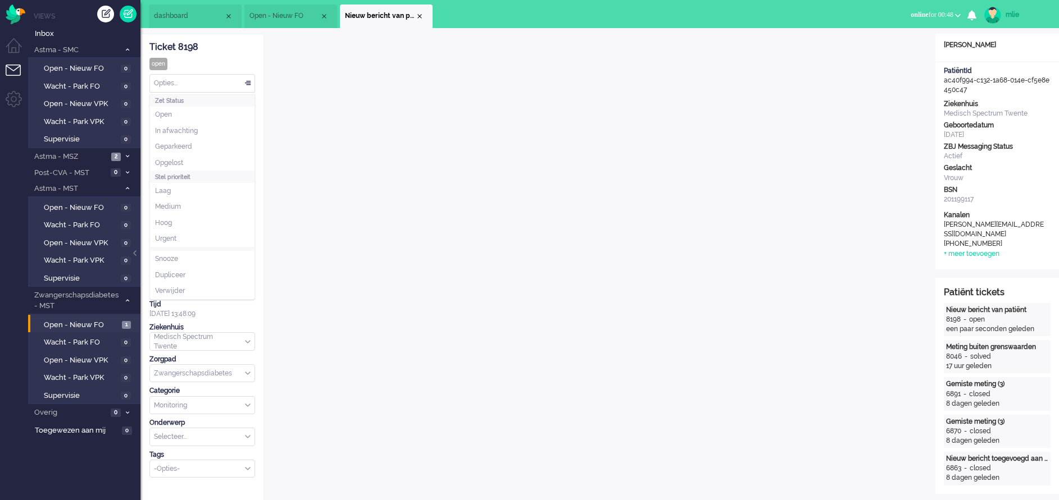
click at [247, 81] on div "Opties..." at bounding box center [202, 83] width 104 height 17
click at [164, 165] on span "Opgelost" at bounding box center [169, 163] width 28 height 10
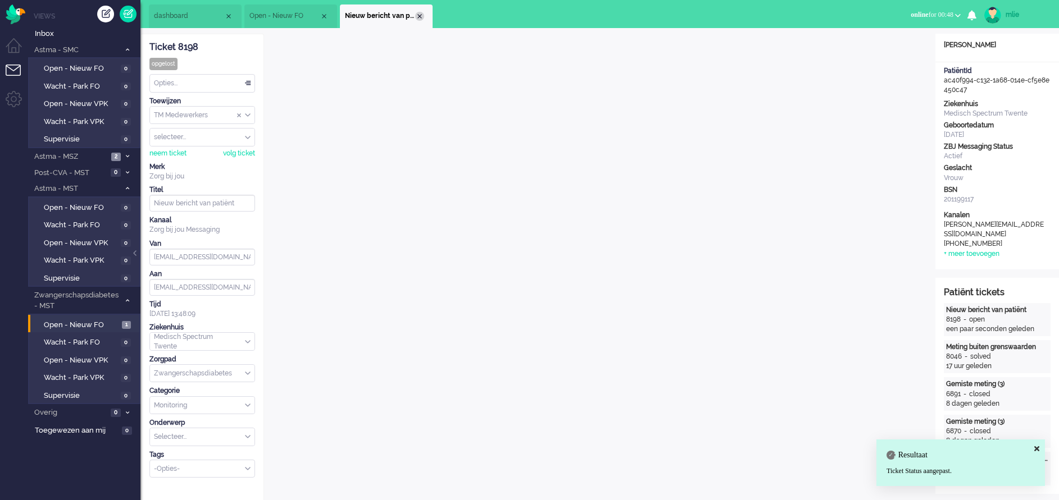
click at [417, 14] on div "Close tab" at bounding box center [419, 16] width 9 height 9
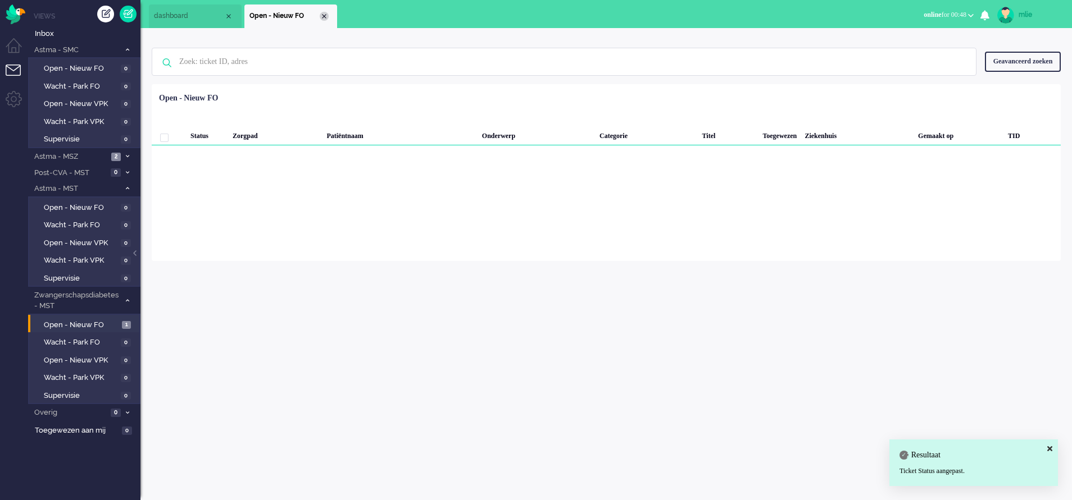
click at [324, 19] on div "Close tab" at bounding box center [324, 16] width 9 height 9
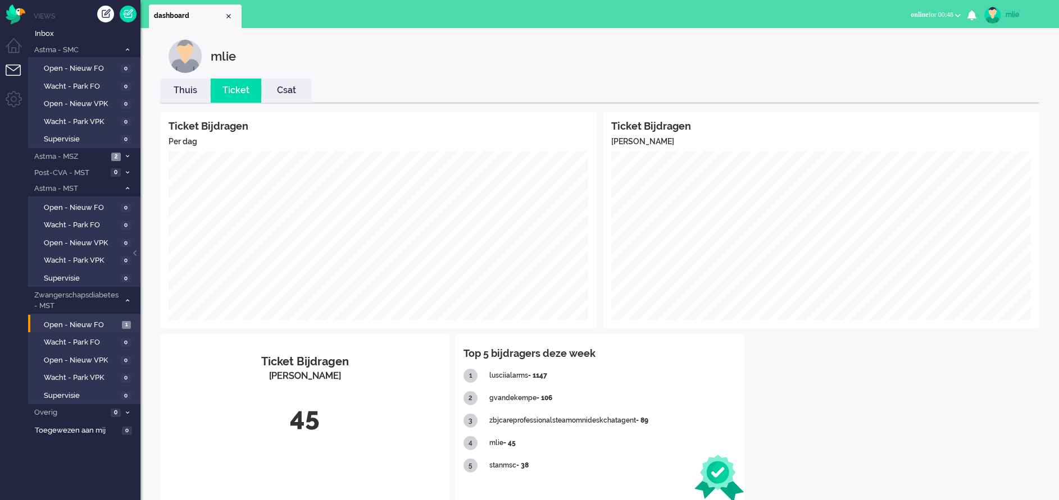
click at [177, 89] on link "Thuis" at bounding box center [185, 90] width 51 height 13
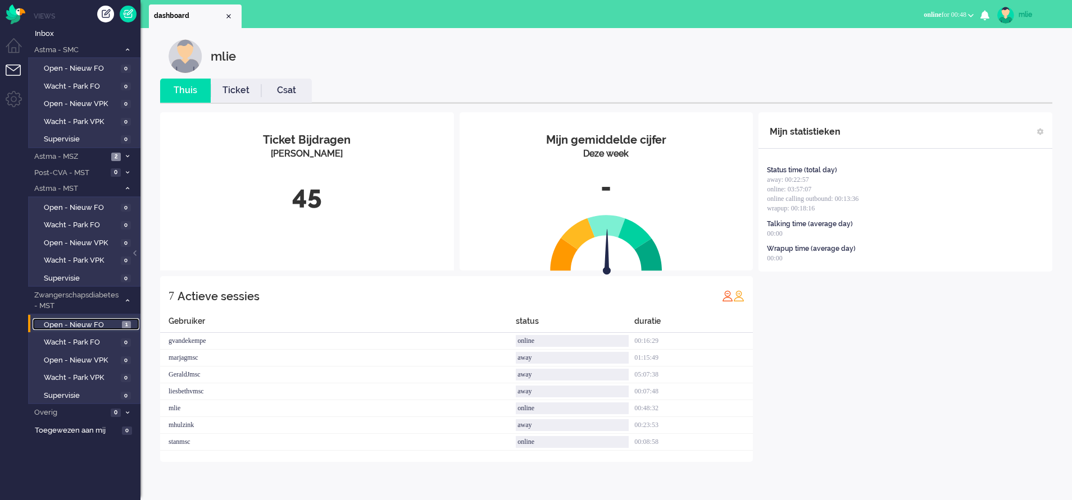
click at [80, 322] on span "Open - Nieuw FO" at bounding box center [81, 325] width 75 height 11
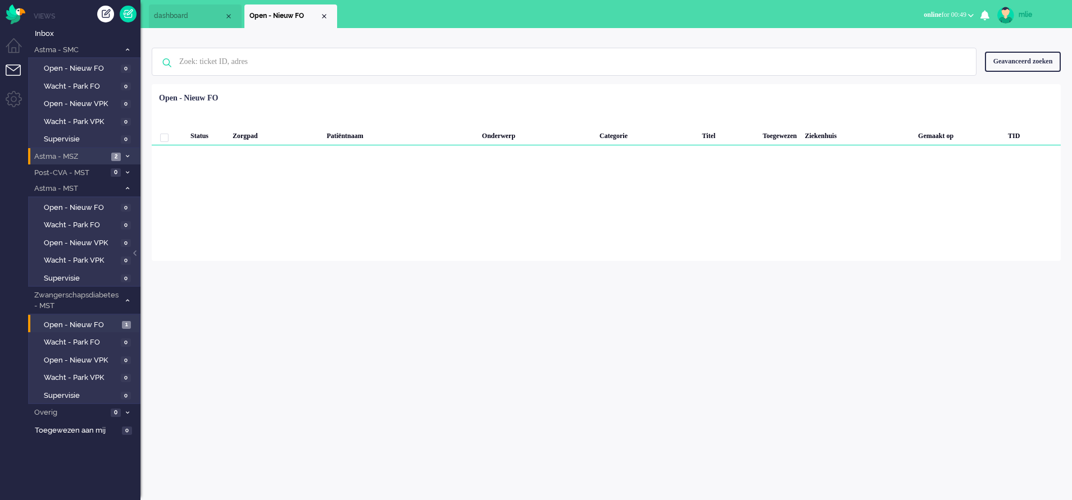
click at [89, 154] on span "Astma - MSZ" at bounding box center [70, 157] width 75 height 11
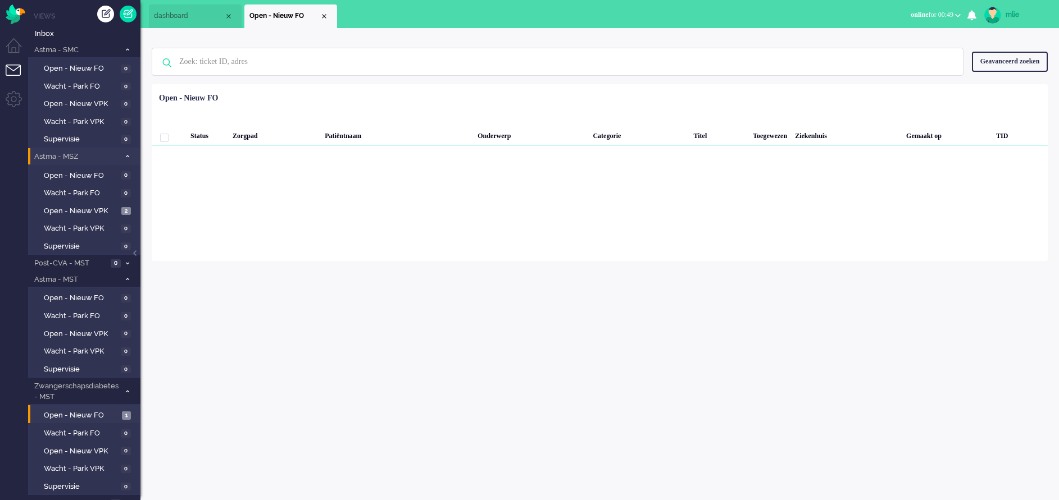
click at [129, 157] on icon at bounding box center [127, 156] width 3 height 4
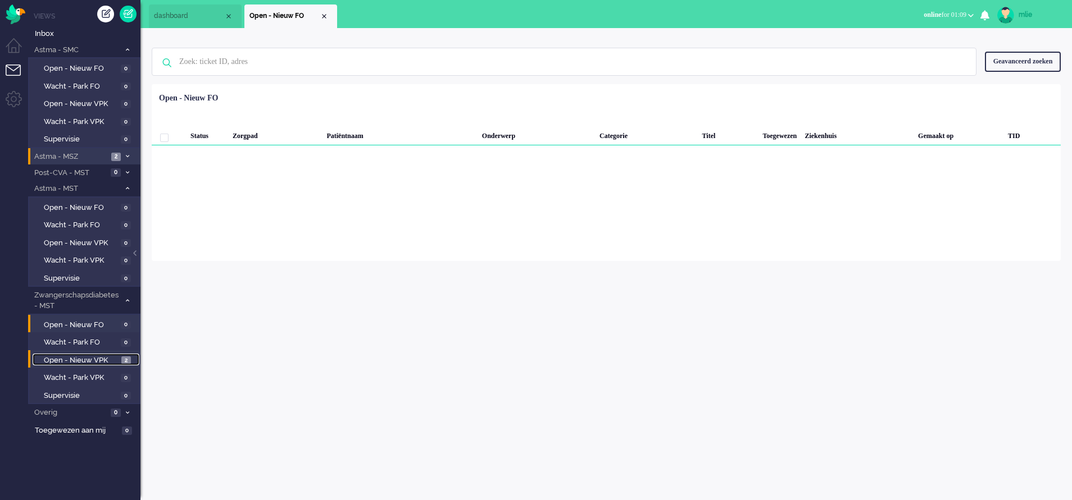
click at [61, 333] on link "Open - Nieuw VPK 2" at bounding box center [86, 360] width 107 height 12
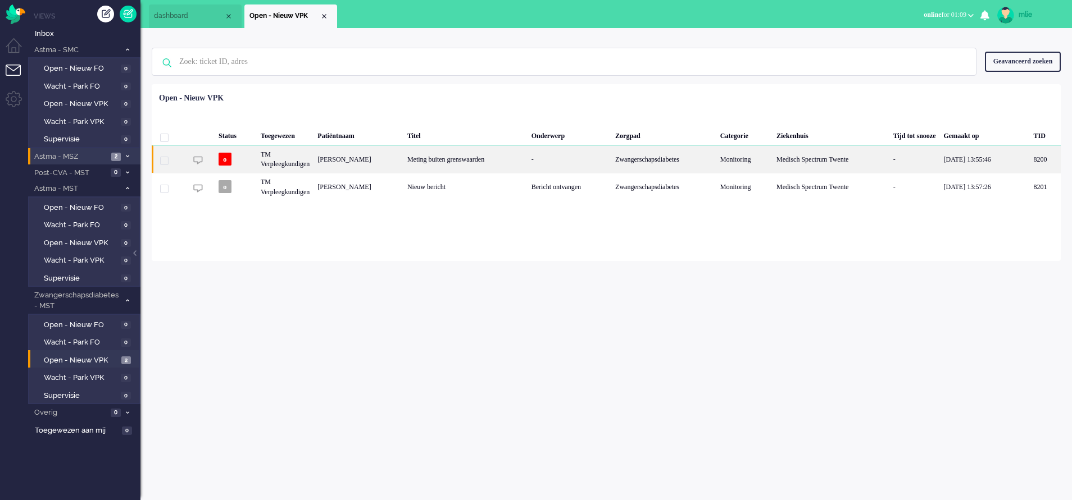
click at [697, 161] on div "Zwangerschapsdiabetes" at bounding box center [663, 159] width 105 height 28
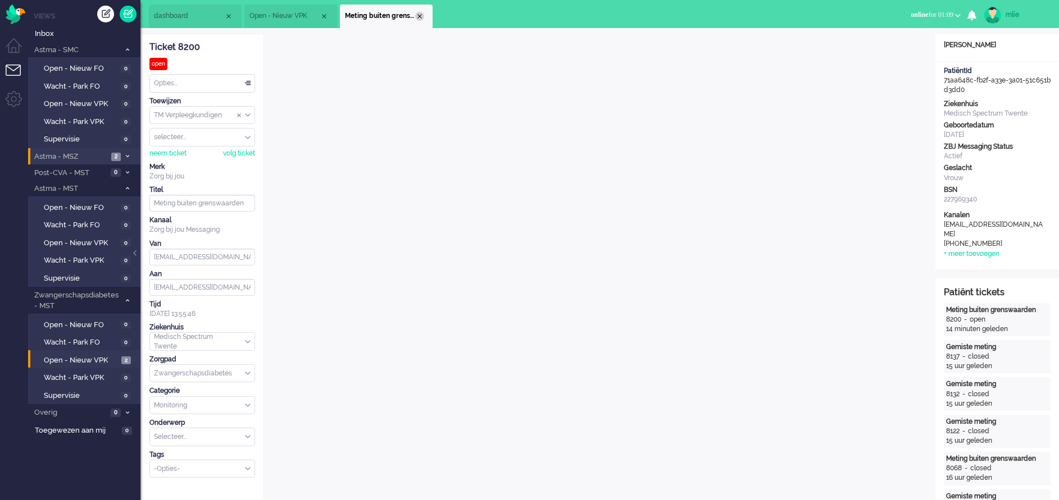
click at [420, 19] on div "Close tab" at bounding box center [419, 16] width 9 height 9
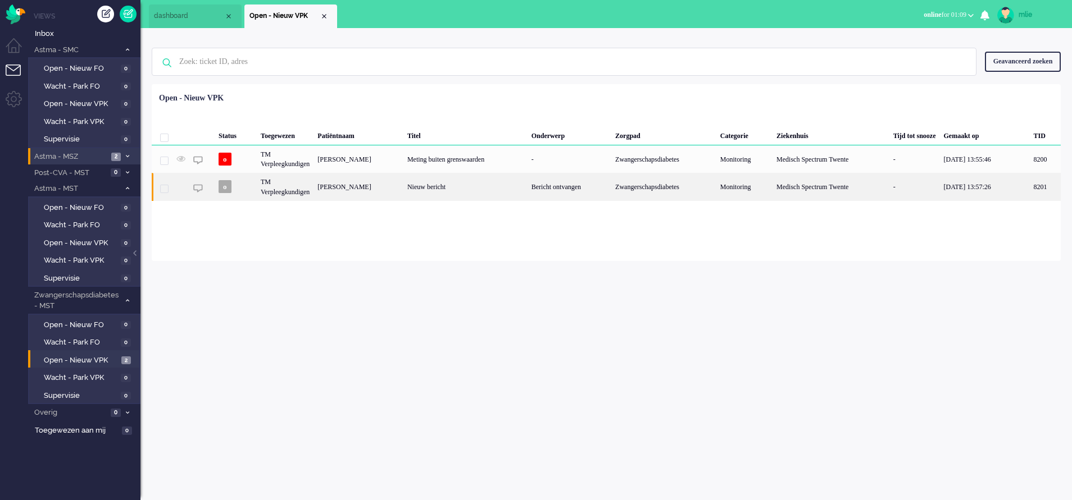
click at [496, 186] on div "Nieuw bericht" at bounding box center [465, 187] width 124 height 28
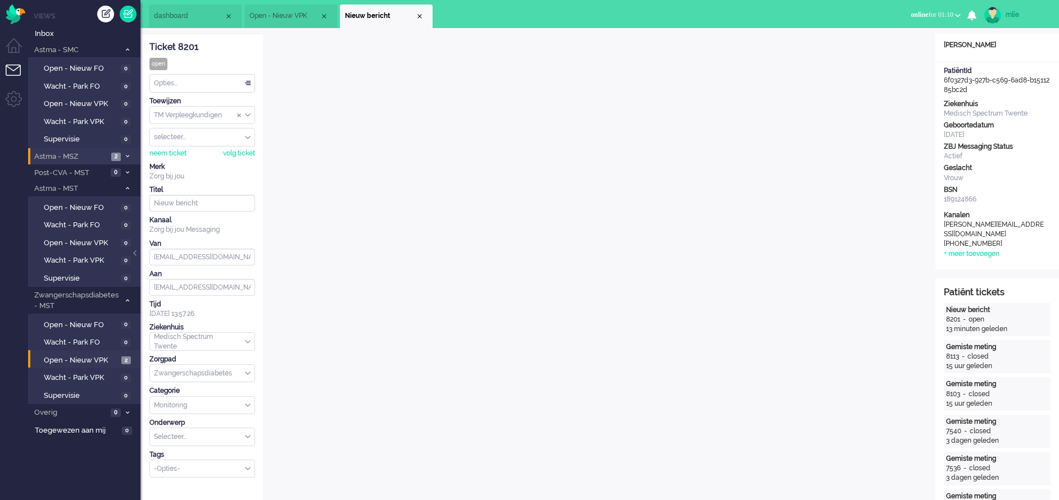
click at [421, 11] on li "Nieuw bericht" at bounding box center [386, 16] width 93 height 24
click at [418, 13] on div "Close tab" at bounding box center [419, 16] width 9 height 9
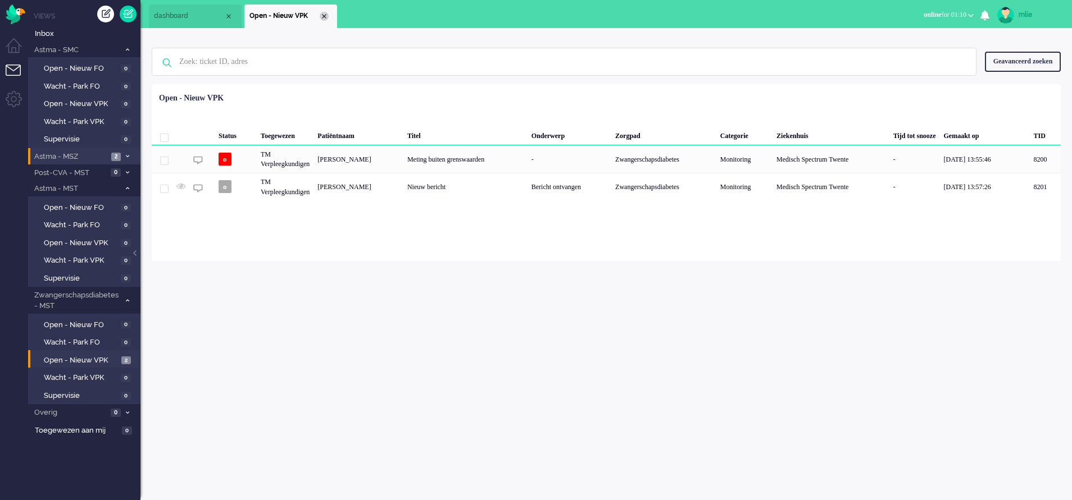
click at [323, 16] on div "Close tab" at bounding box center [324, 16] width 9 height 9
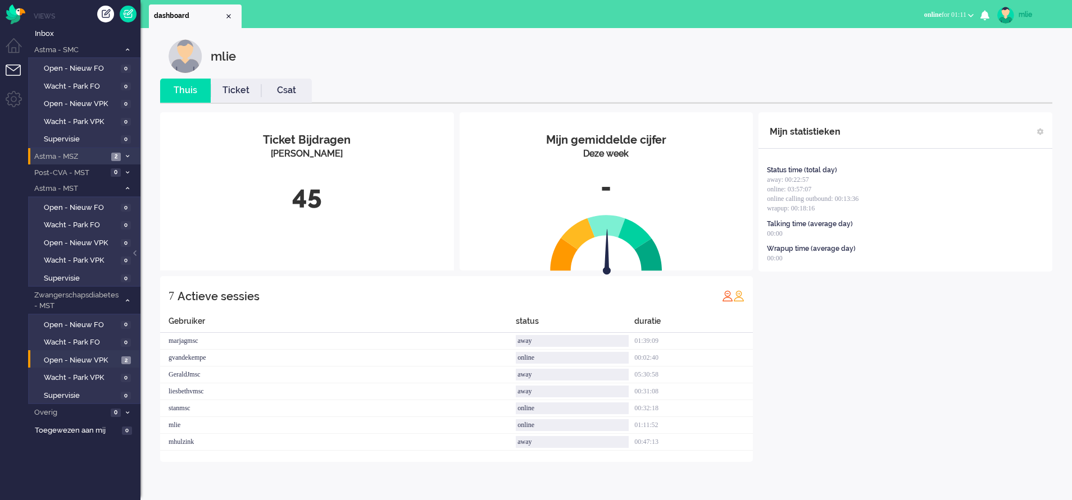
click at [239, 92] on link "Ticket" at bounding box center [236, 90] width 51 height 13
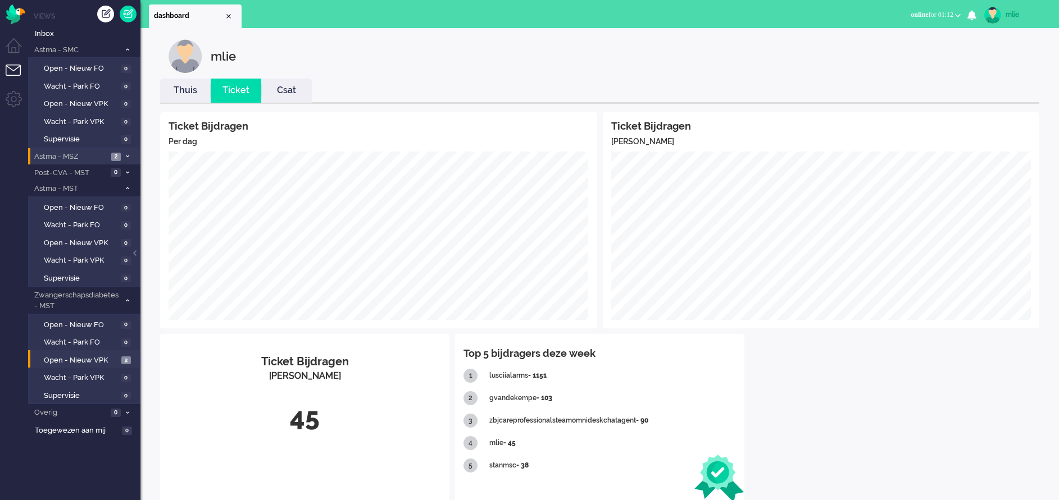
click at [187, 89] on link "Thuis" at bounding box center [185, 90] width 51 height 13
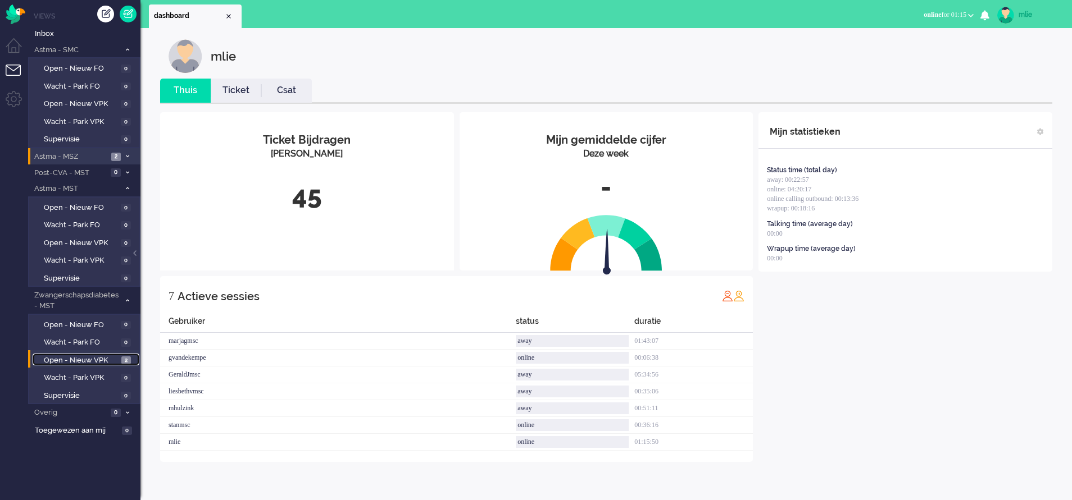
click at [86, 333] on span "Open - Nieuw VPK" at bounding box center [81, 361] width 75 height 11
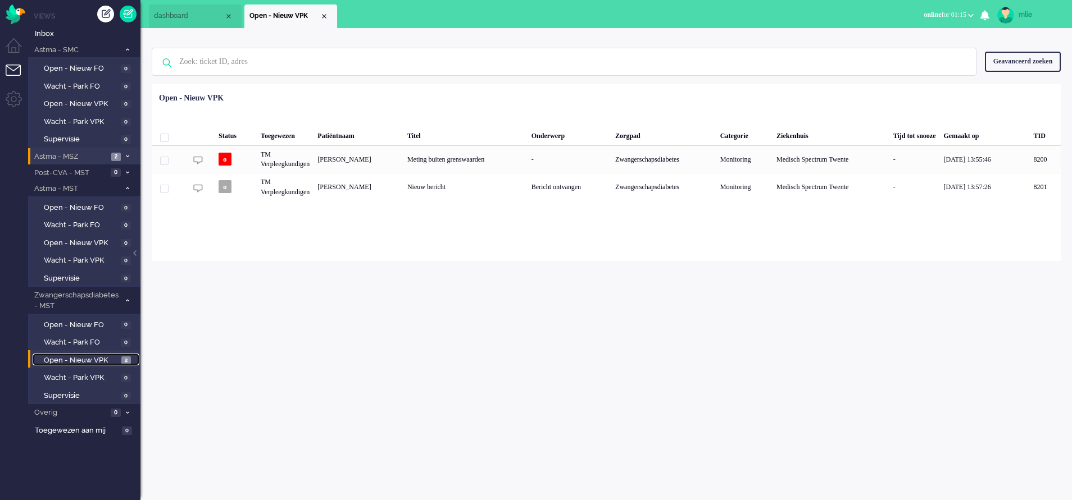
click at [176, 11] on span "dashboard" at bounding box center [189, 16] width 70 height 10
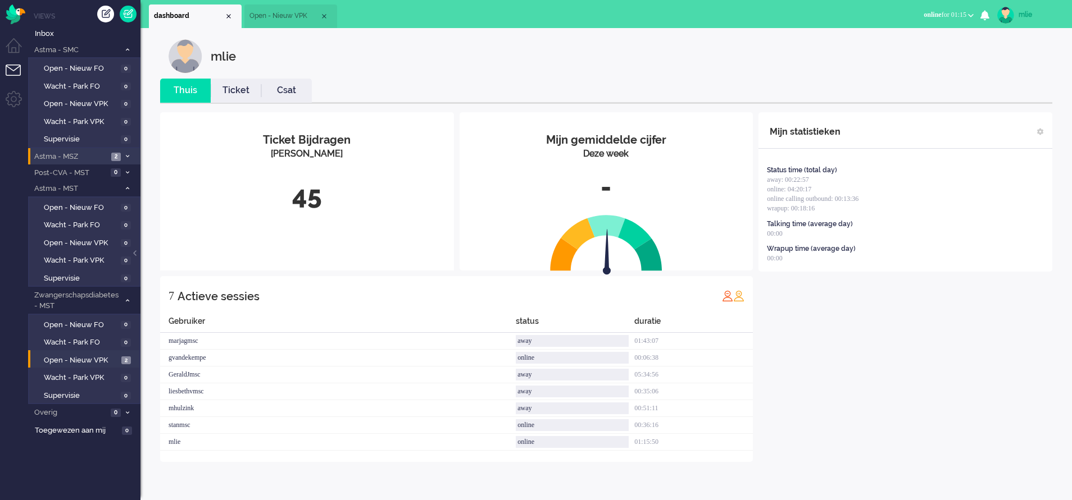
click at [236, 94] on link "Ticket" at bounding box center [236, 90] width 51 height 13
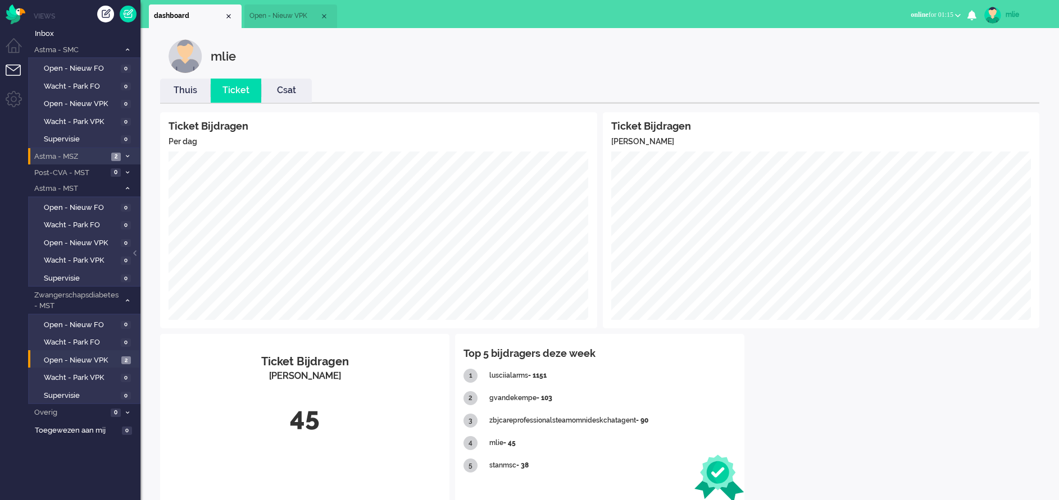
click at [185, 93] on link "Thuis" at bounding box center [185, 90] width 51 height 13
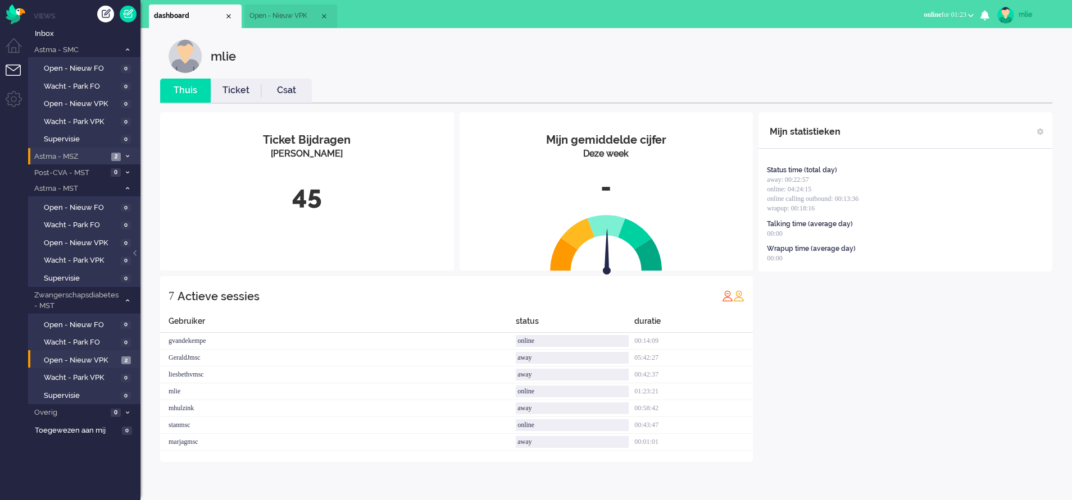
click at [279, 19] on span "Open - Nieuw VPK" at bounding box center [284, 16] width 70 height 10
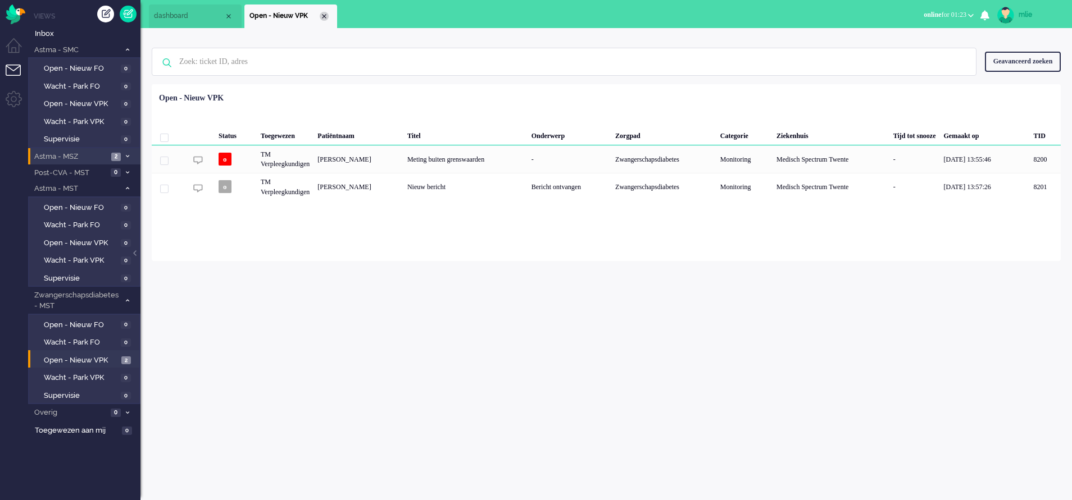
click at [323, 16] on div "Close tab" at bounding box center [324, 16] width 9 height 9
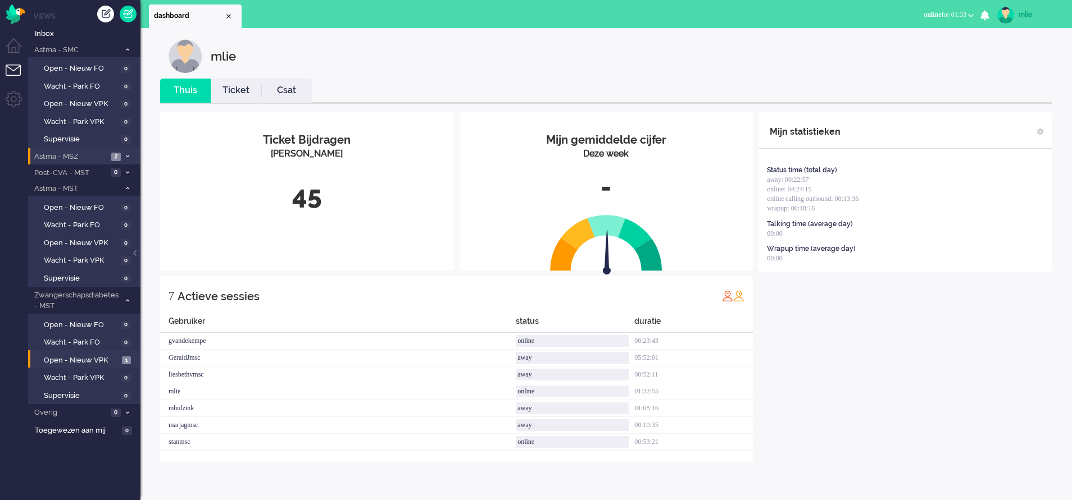
click at [227, 95] on link "Ticket" at bounding box center [236, 90] width 51 height 13
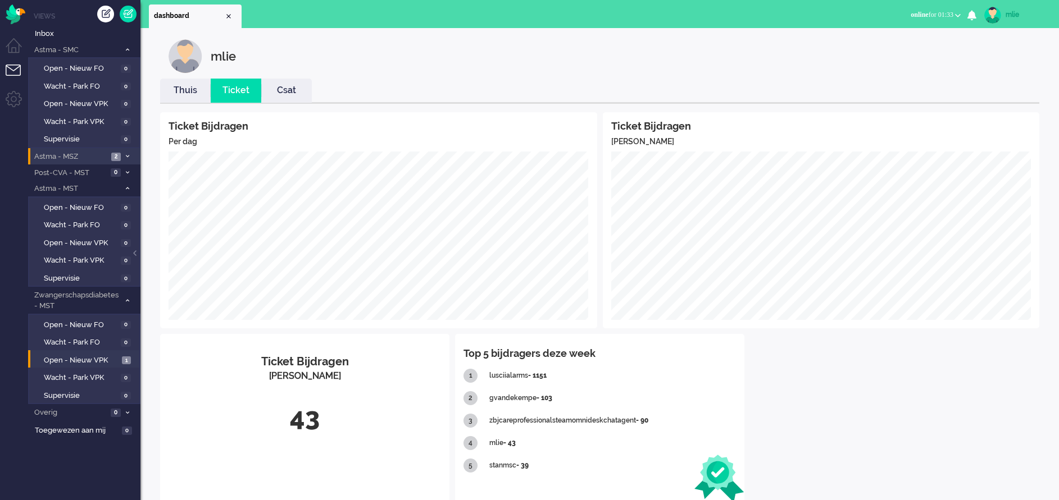
click at [184, 94] on link "Thuis" at bounding box center [185, 90] width 51 height 13
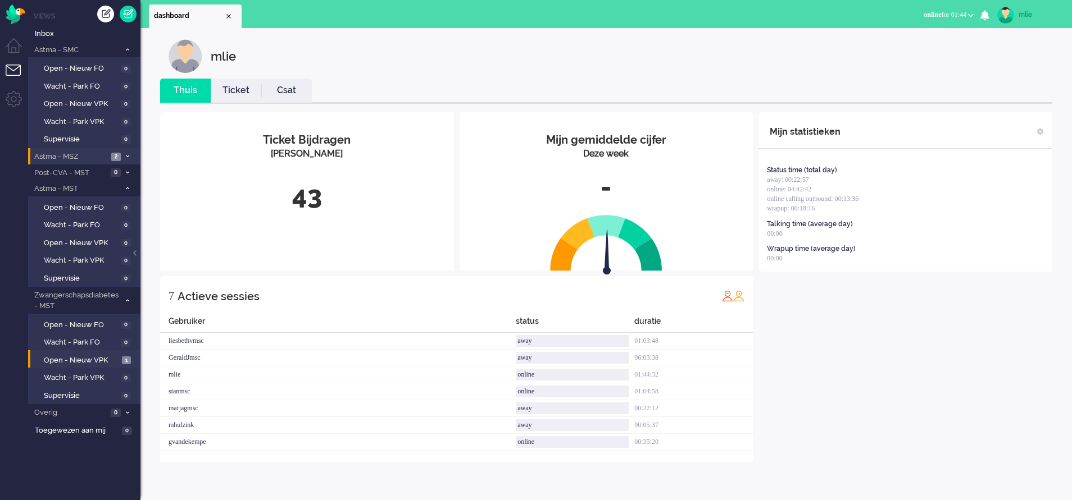
click at [227, 89] on link "Ticket" at bounding box center [236, 90] width 51 height 13
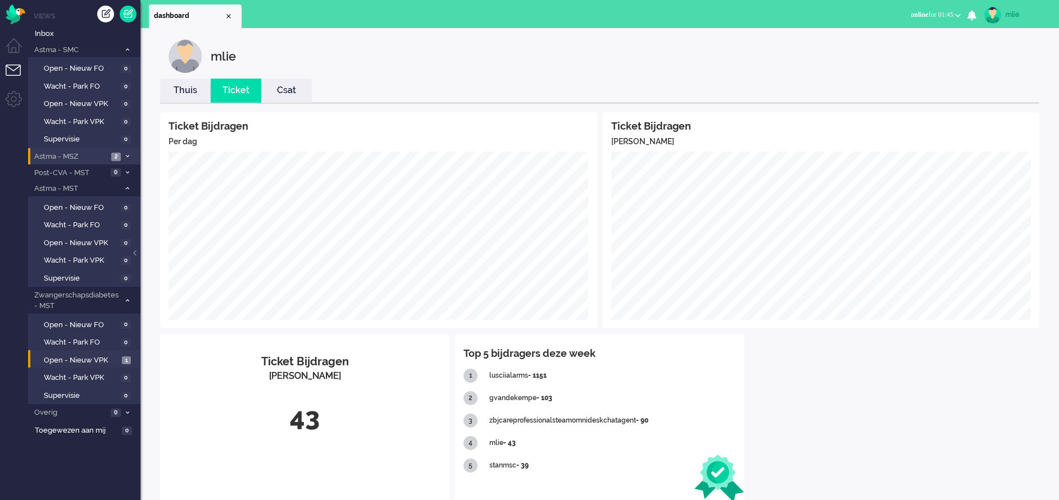
click at [190, 92] on link "Thuis" at bounding box center [185, 90] width 51 height 13
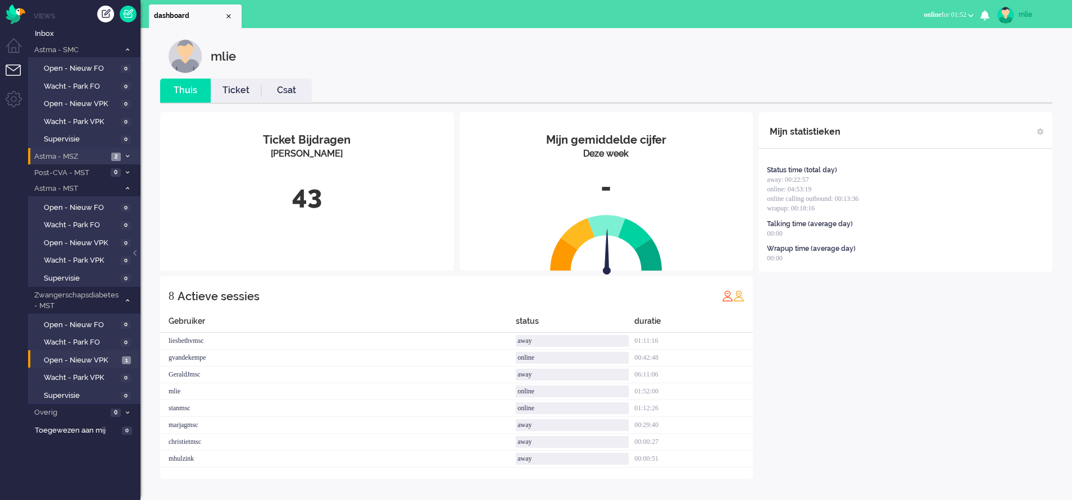
click at [240, 89] on link "Ticket" at bounding box center [236, 90] width 51 height 13
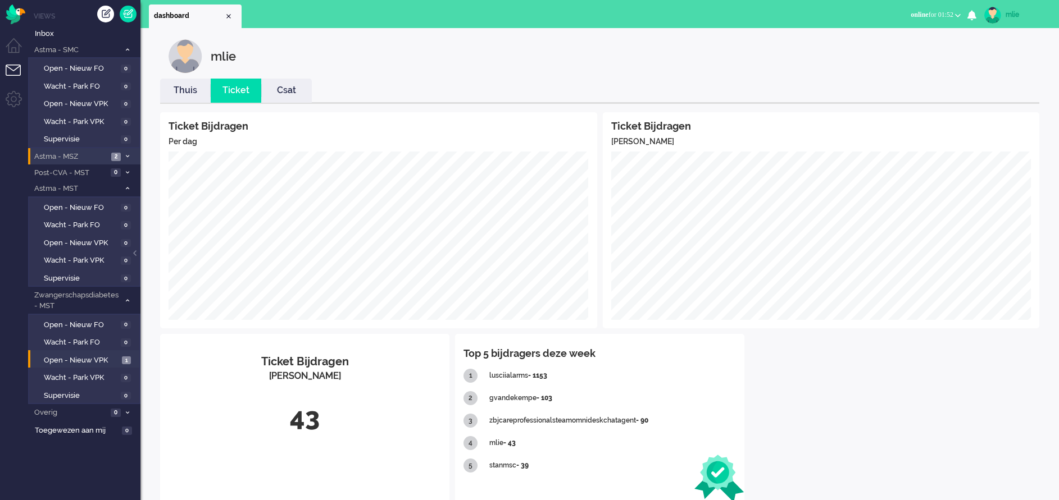
click at [185, 93] on link "Thuis" at bounding box center [185, 90] width 51 height 13
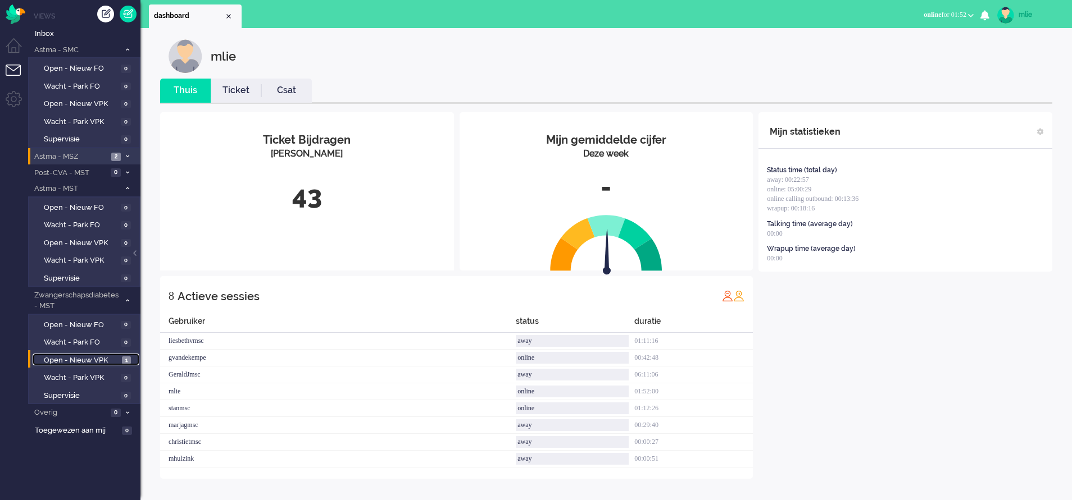
click at [66, 333] on span "Open - Nieuw VPK" at bounding box center [81, 361] width 75 height 11
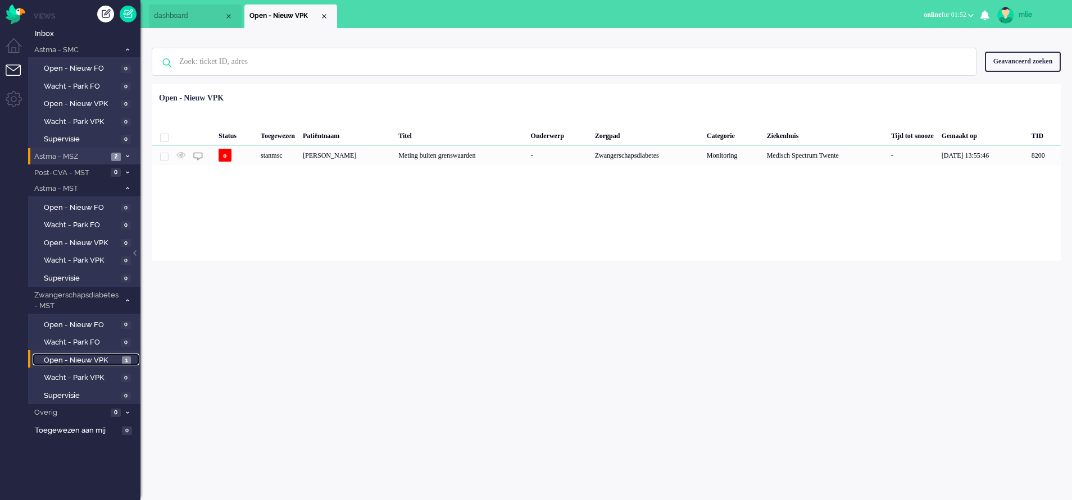
click at [199, 17] on span "dashboard" at bounding box center [189, 16] width 70 height 10
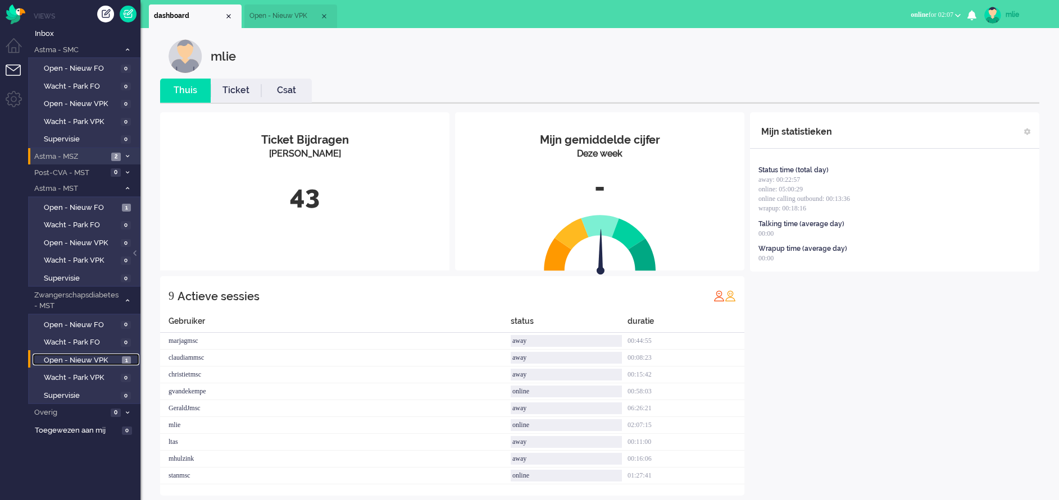
click at [284, 17] on span "Open - Nieuw VPK" at bounding box center [284, 16] width 70 height 10
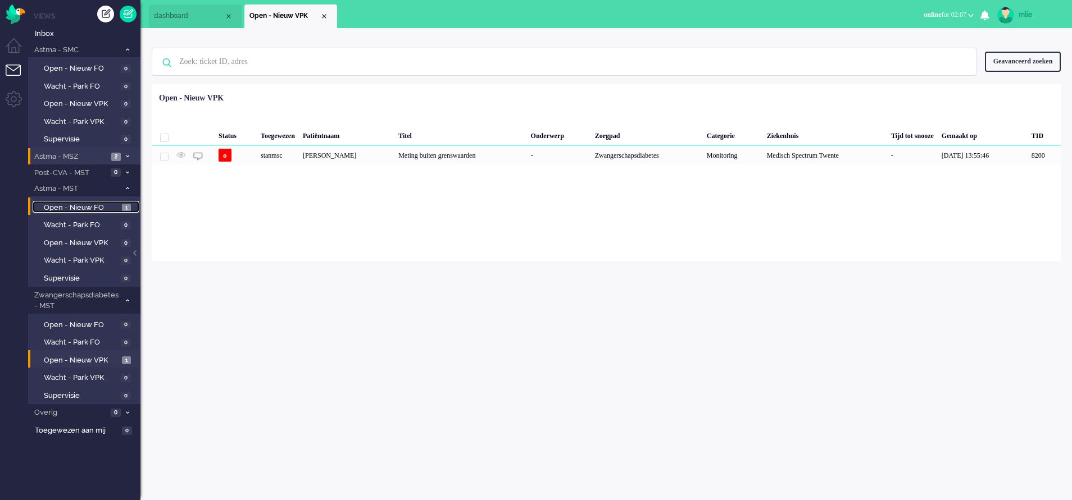
click at [70, 207] on span "Open - Nieuw FO" at bounding box center [81, 208] width 75 height 11
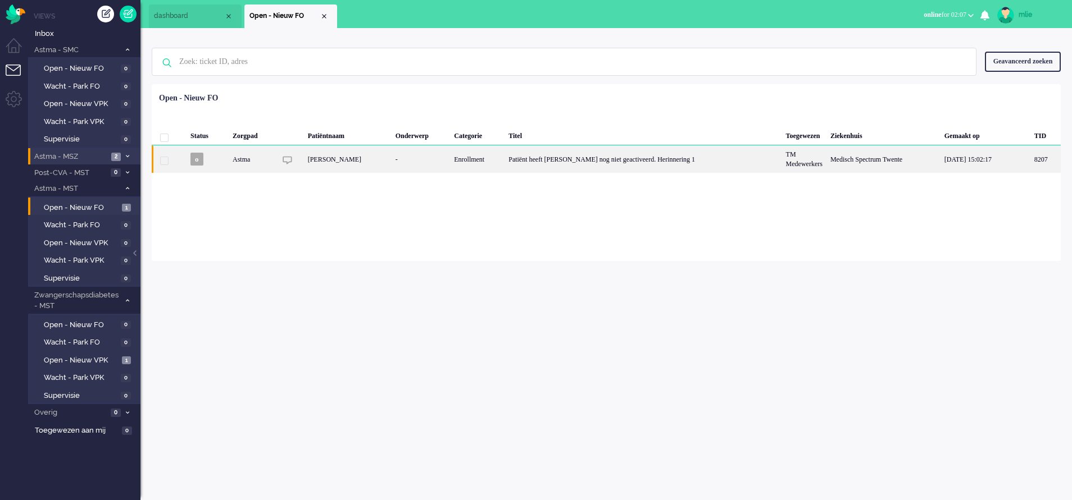
click at [574, 157] on div "Patiënt heeft [PERSON_NAME] nog niet geactiveerd. Herinnering 1" at bounding box center [642, 159] width 277 height 28
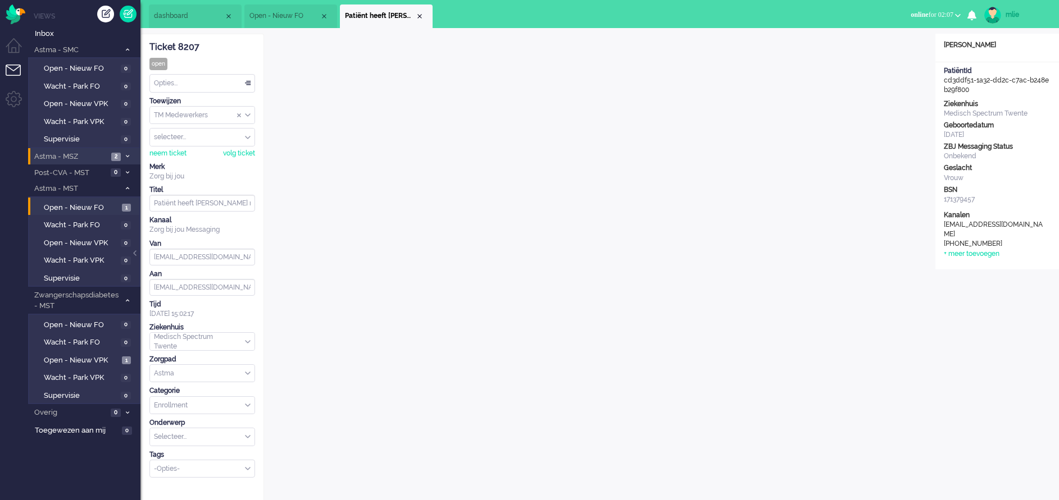
scroll to position [34, 0]
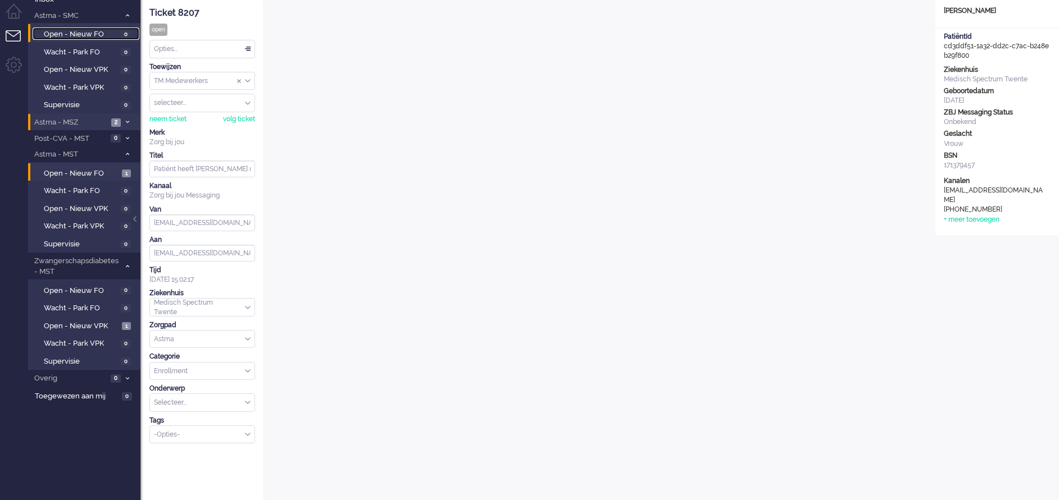
click at [92, 32] on span "Open - Nieuw FO" at bounding box center [81, 34] width 74 height 11
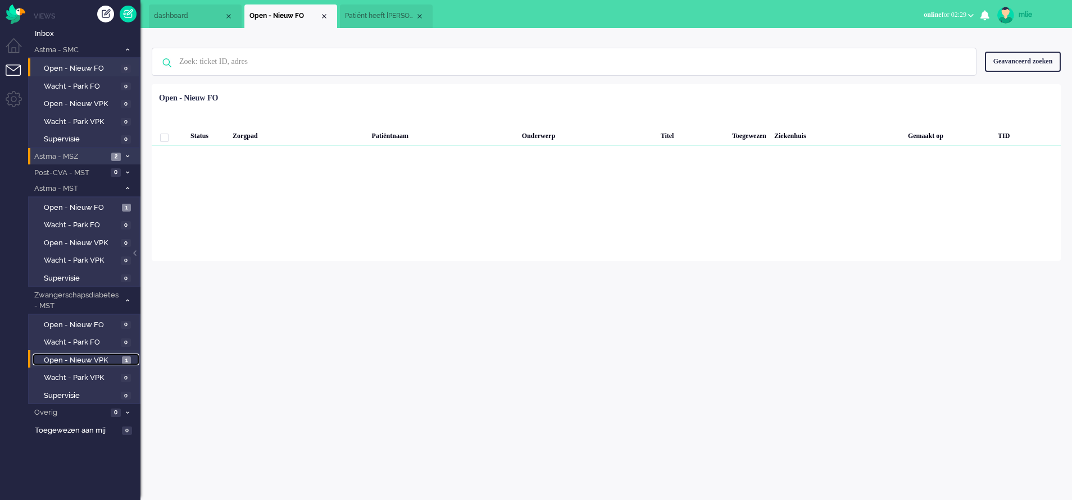
click at [83, 333] on span "Open - Nieuw VPK" at bounding box center [81, 361] width 75 height 11
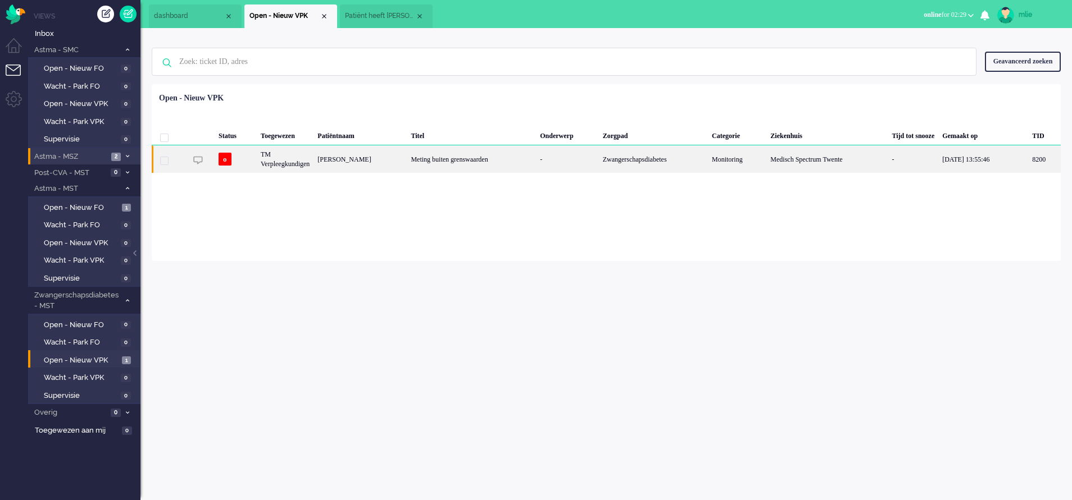
click at [474, 162] on div "Meting buiten grenswaarden" at bounding box center [471, 159] width 129 height 28
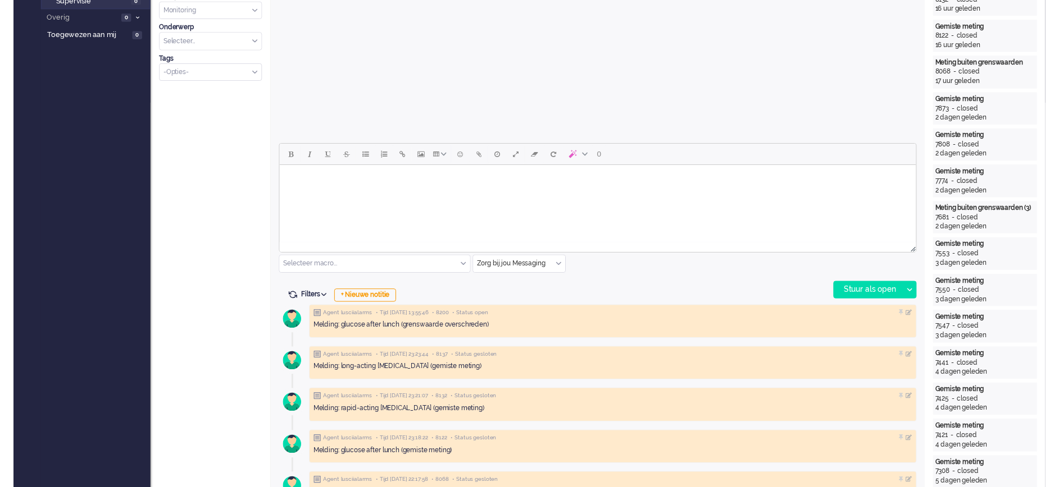
scroll to position [421, 0]
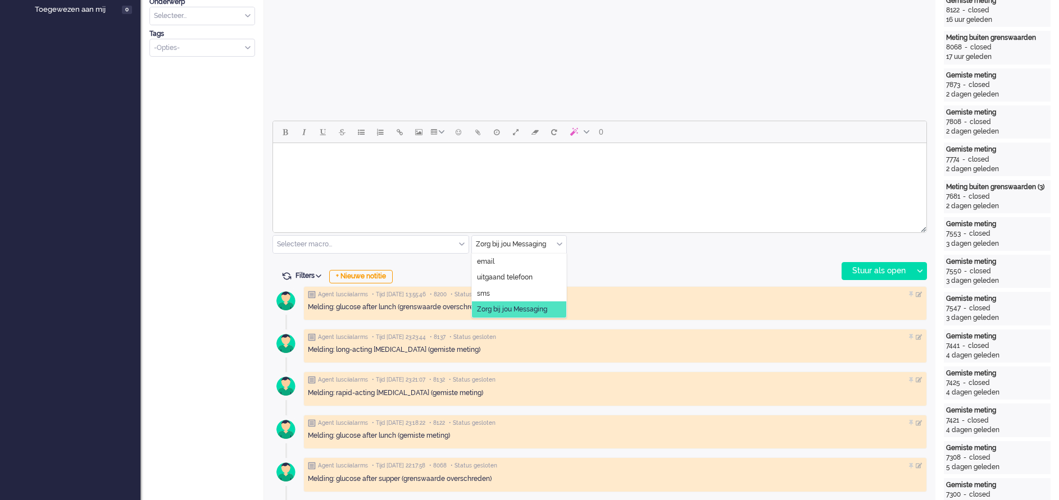
click at [558, 240] on input "text" at bounding box center [519, 244] width 94 height 17
click at [529, 274] on span "uitgaand telefoon" at bounding box center [505, 278] width 56 height 10
click at [705, 271] on div "Stuur als open" at bounding box center [877, 271] width 70 height 17
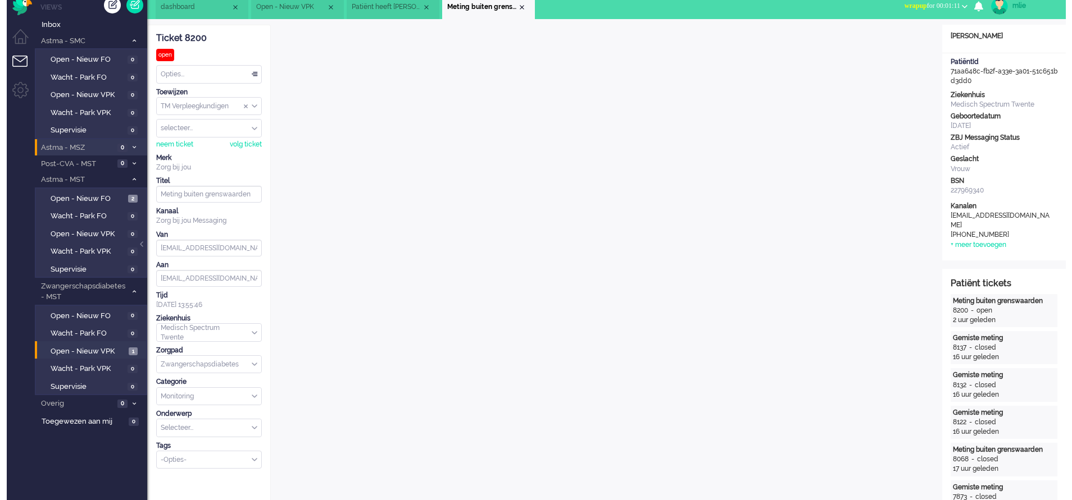
scroll to position [0, 0]
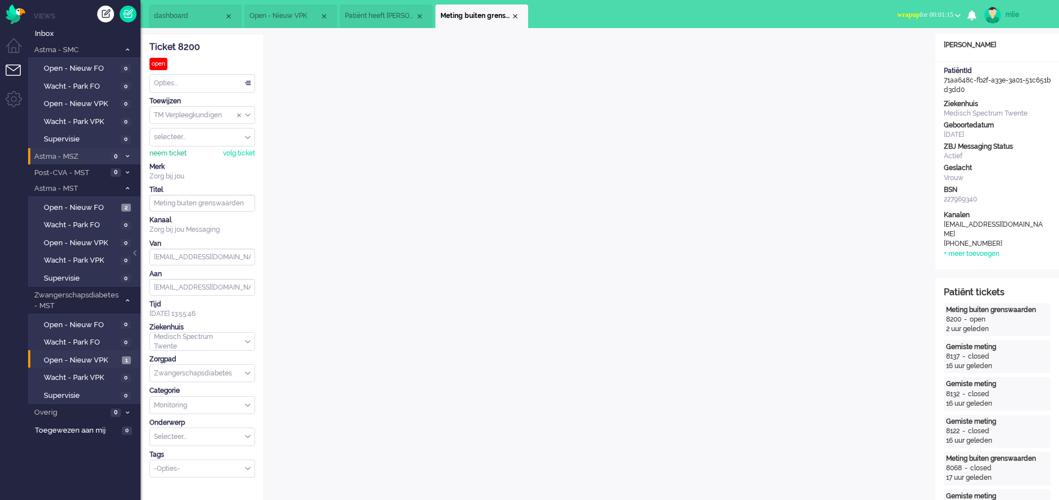
click at [166, 153] on div "neem ticket" at bounding box center [167, 154] width 37 height 10
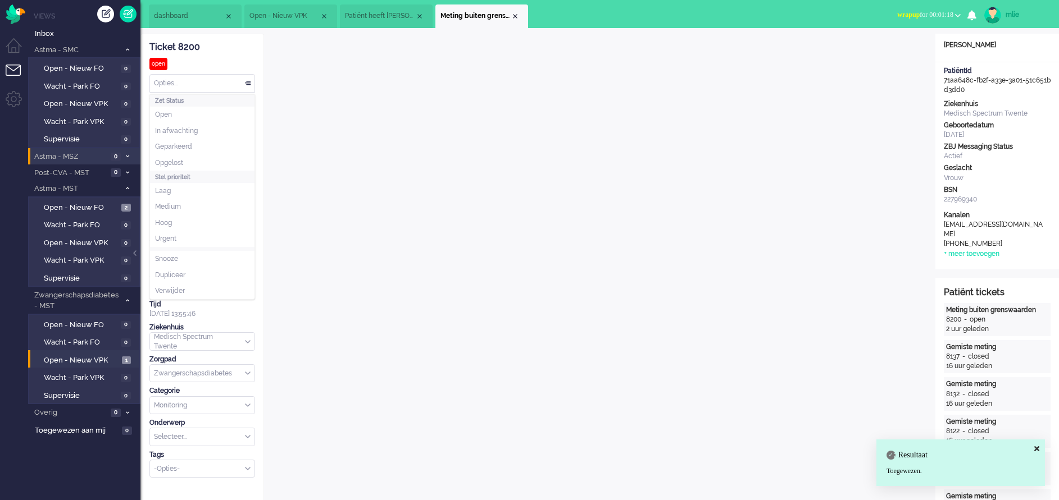
click at [245, 79] on div "Opties..." at bounding box center [202, 83] width 104 height 17
click at [194, 126] on span "In afwachting" at bounding box center [176, 131] width 43 height 10
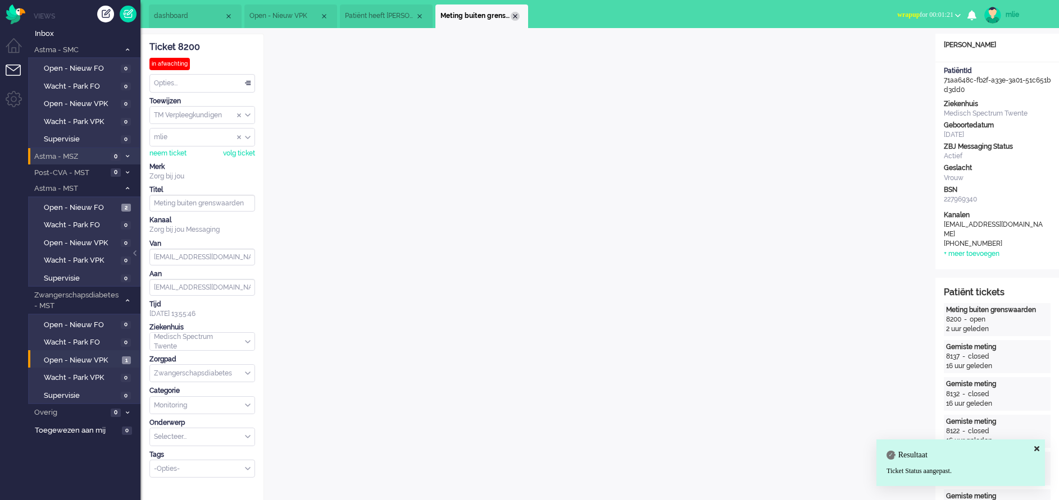
click at [513, 16] on div "Close tab" at bounding box center [515, 16] width 9 height 9
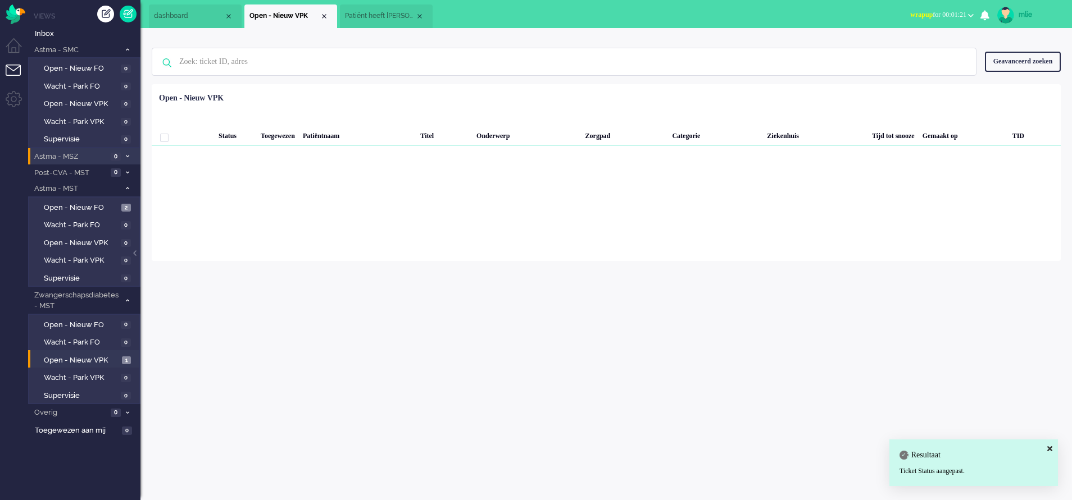
click at [386, 18] on span "Patiënt heeft [PERSON_NAME] nog niet geactiveerd. Herinnering 1" at bounding box center [380, 16] width 70 height 10
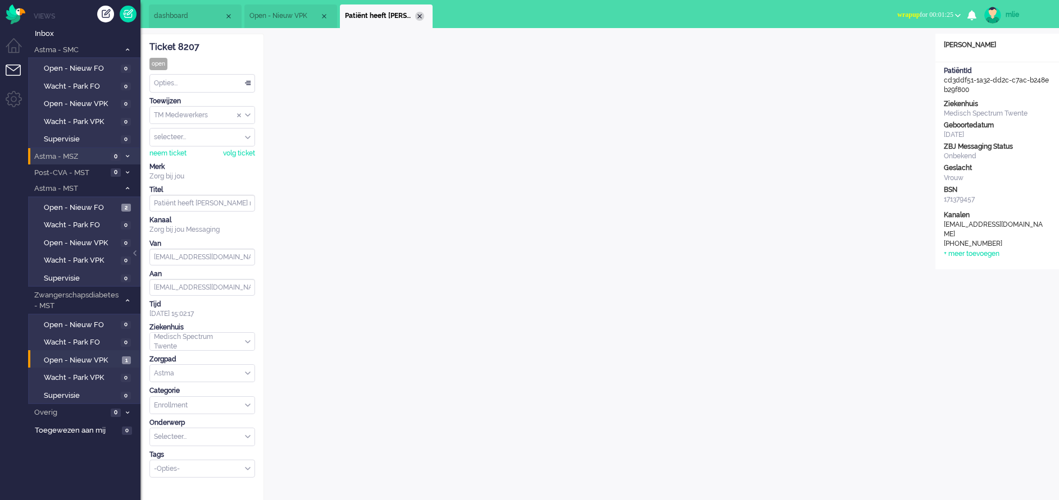
click at [421, 17] on div "Close tab" at bounding box center [419, 16] width 9 height 9
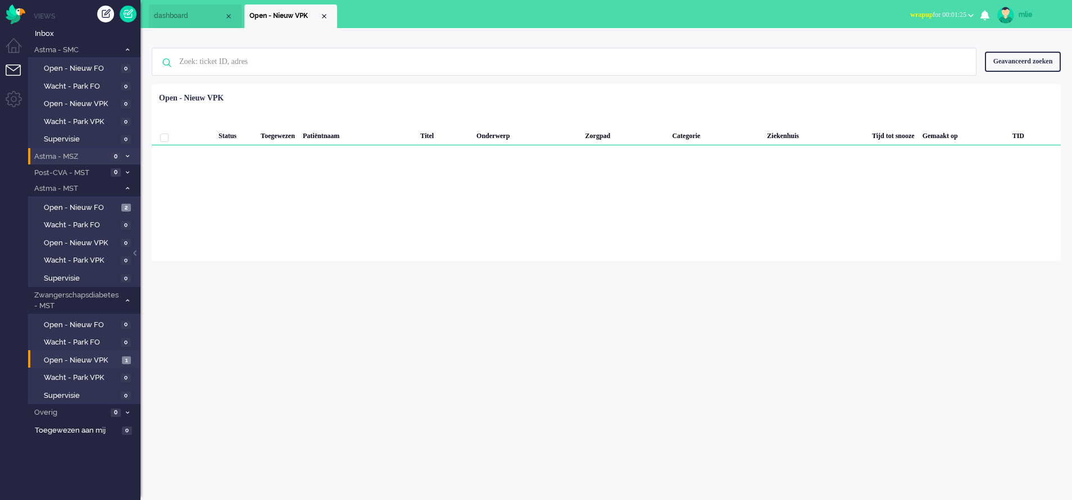
click at [326, 12] on li "Open - Nieuw VPK" at bounding box center [290, 16] width 93 height 24
click at [325, 19] on div "Close tab" at bounding box center [324, 16] width 9 height 9
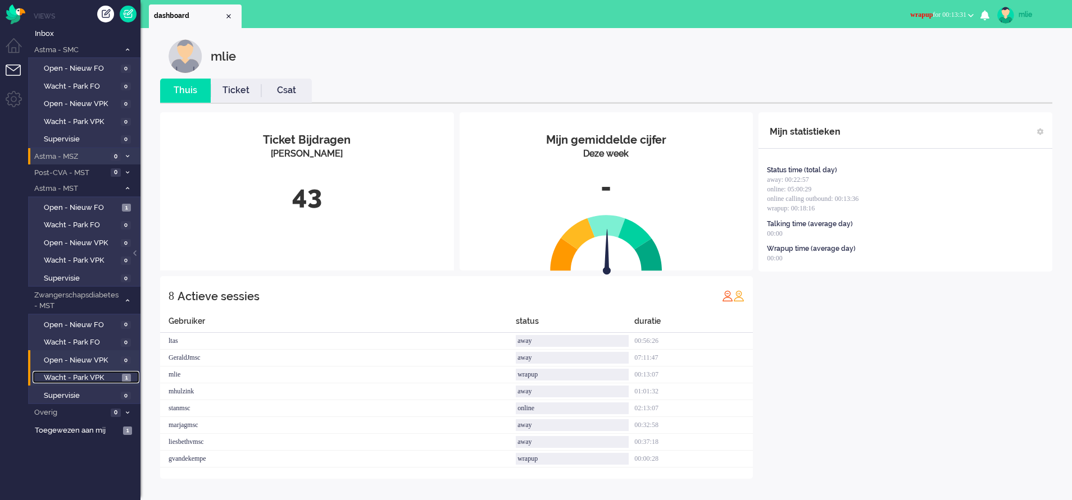
click at [66, 333] on span "Wacht - Park VPK" at bounding box center [81, 378] width 75 height 11
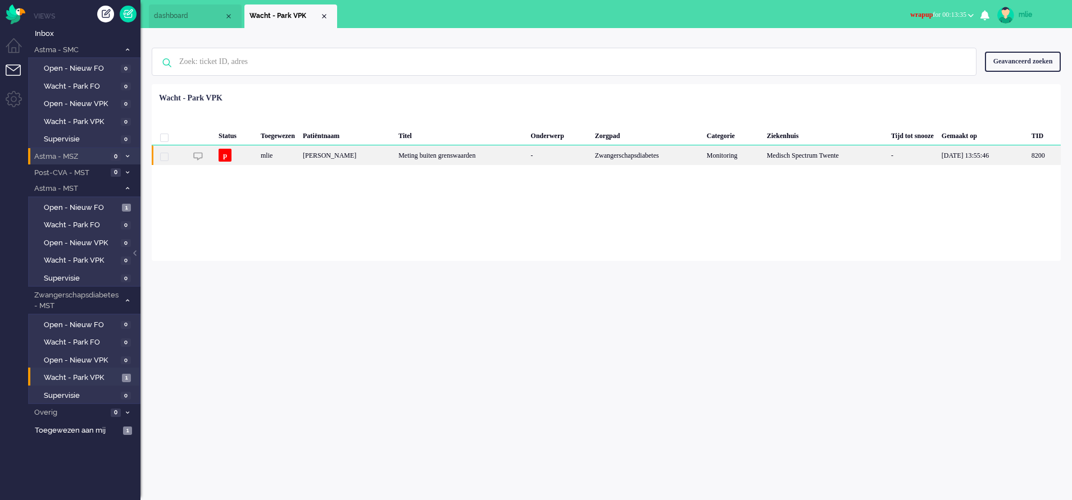
click at [456, 151] on div "Meting buiten grenswaarden" at bounding box center [460, 155] width 132 height 20
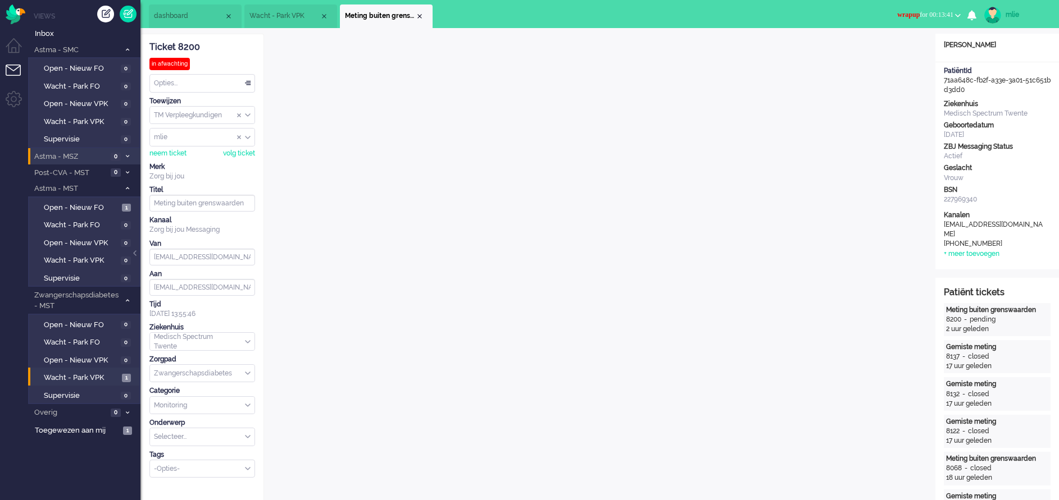
click at [705, 11] on span "wrapup for 00:13:41" at bounding box center [925, 15] width 56 height 8
click at [705, 49] on label "Online" at bounding box center [913, 50] width 89 height 10
click at [248, 79] on div "Opties..." at bounding box center [202, 83] width 104 height 17
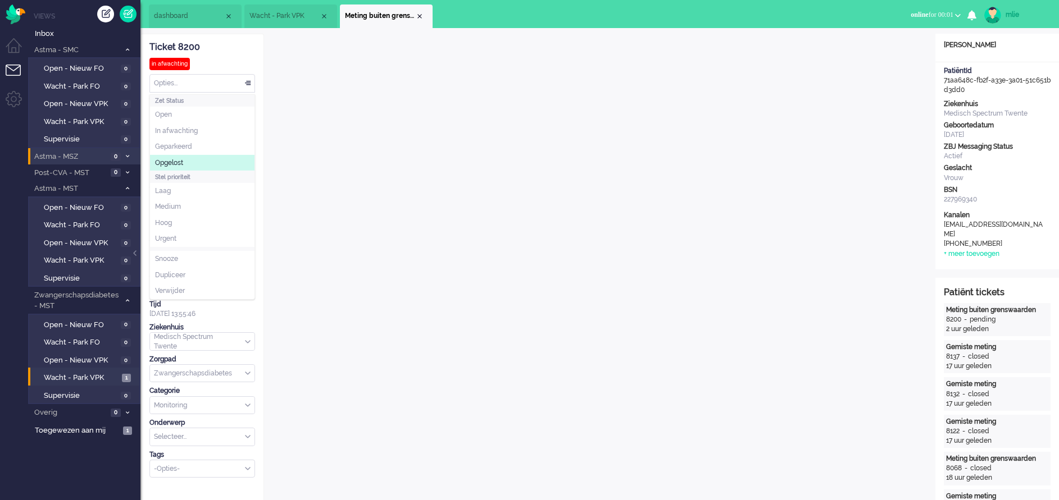
click at [173, 165] on span "Opgelost" at bounding box center [169, 163] width 28 height 10
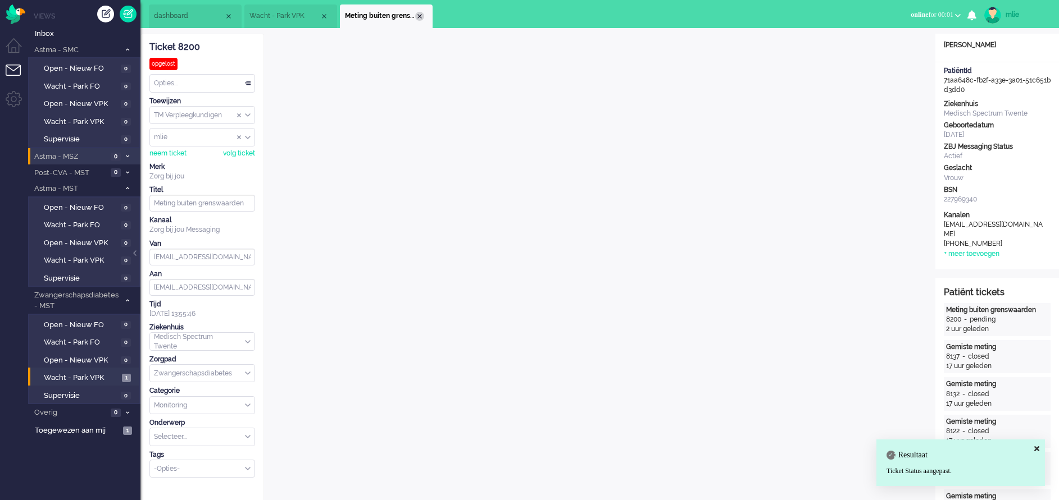
click at [421, 17] on div "Close tab" at bounding box center [419, 16] width 9 height 9
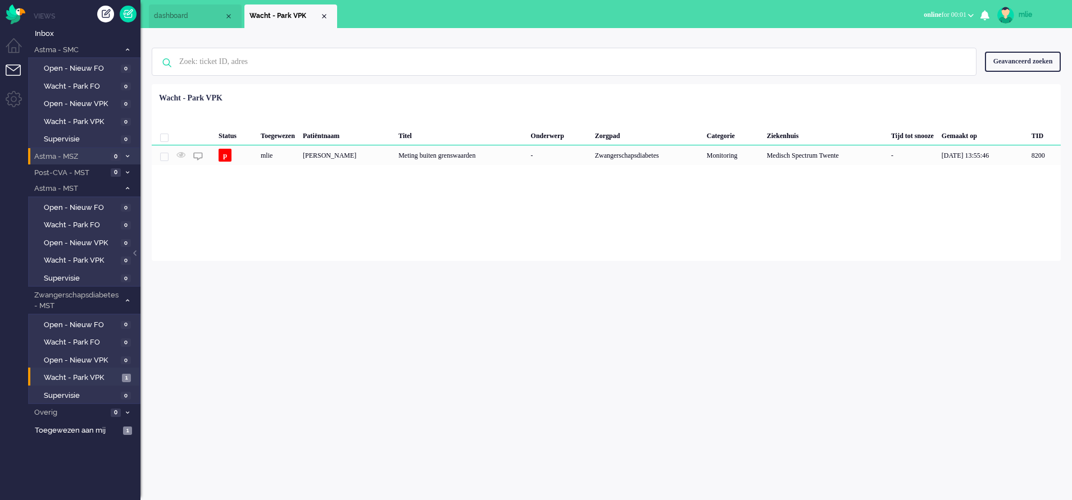
click at [327, 22] on li "Wacht - Park VPK" at bounding box center [290, 16] width 93 height 24
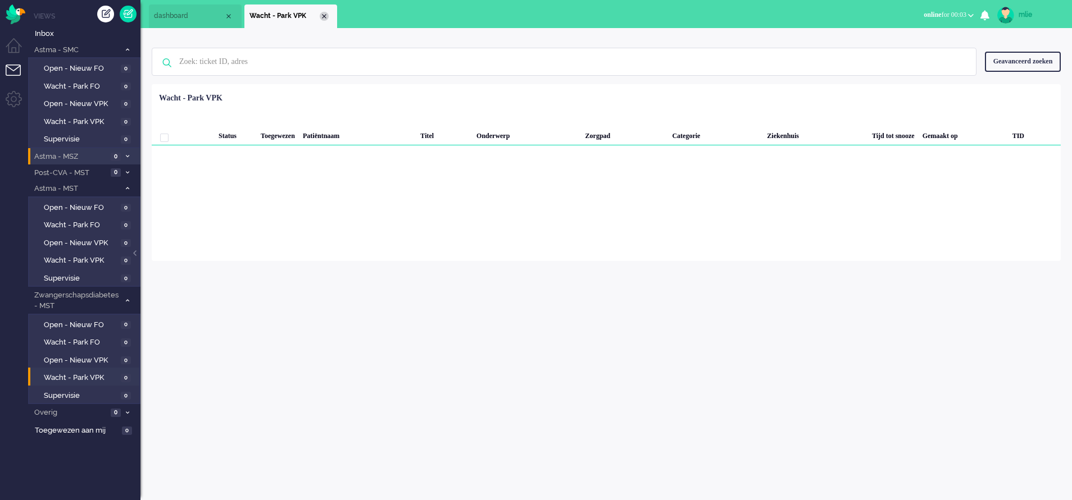
click at [323, 17] on div "Close tab" at bounding box center [324, 16] width 9 height 9
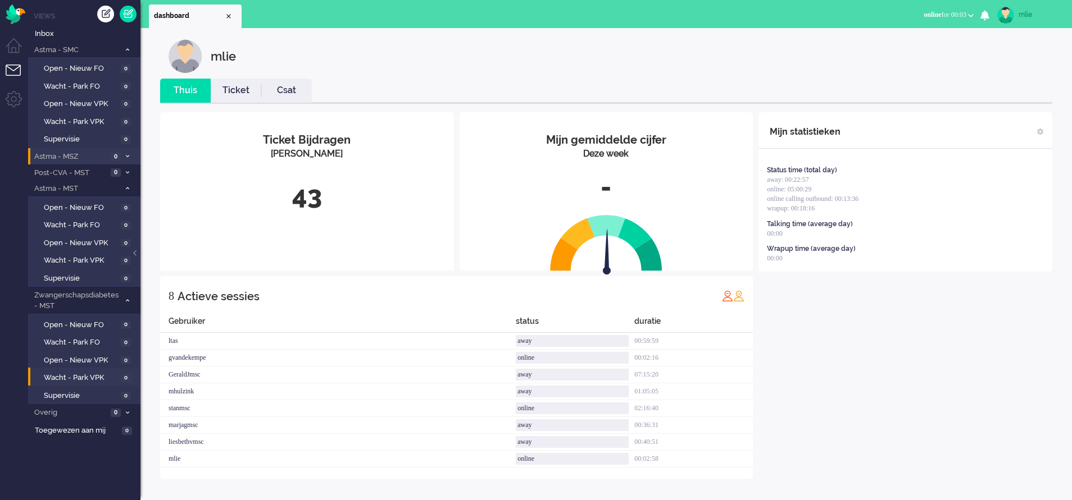
click at [230, 95] on link "Ticket" at bounding box center [236, 90] width 51 height 13
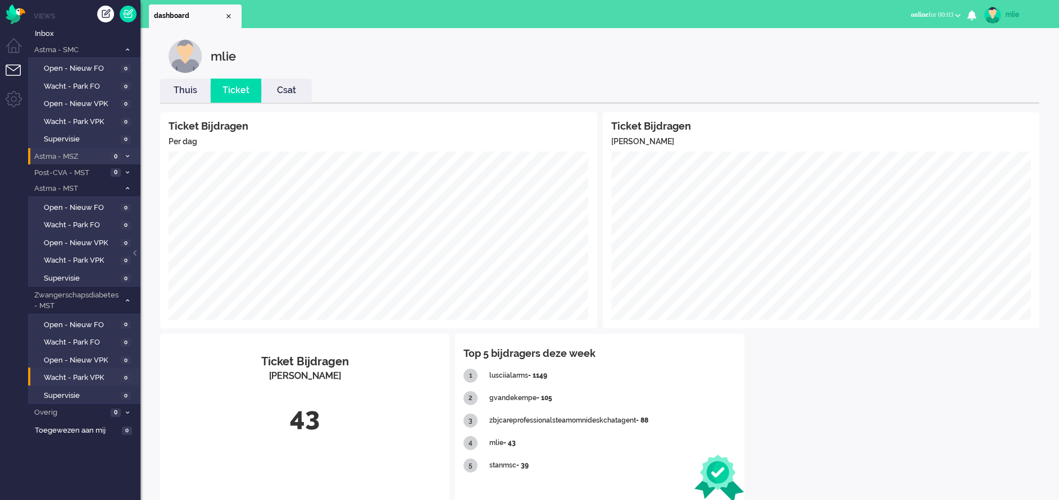
click at [187, 89] on link "Thuis" at bounding box center [185, 90] width 51 height 13
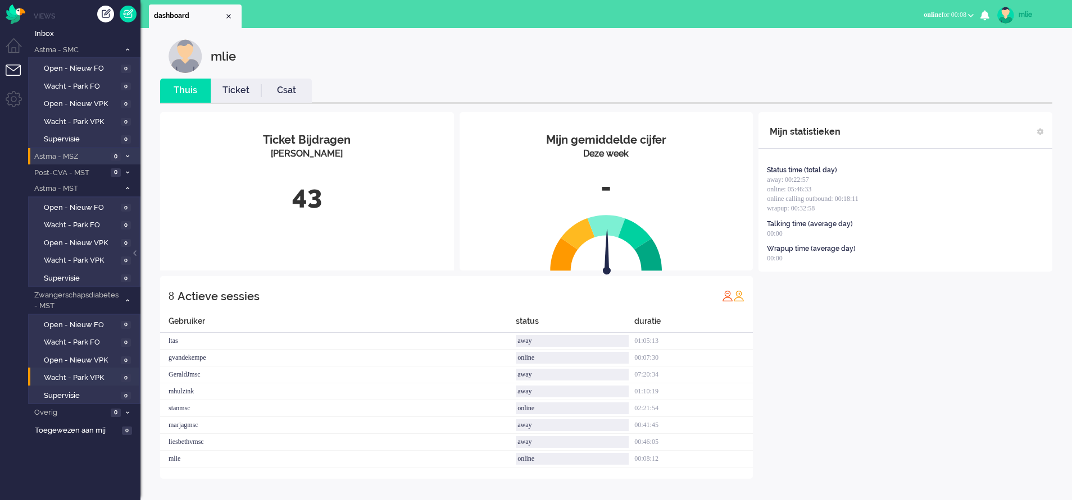
click at [705, 15] on div "mlie" at bounding box center [1039, 14] width 42 height 11
click at [705, 87] on link "Uitloggen" at bounding box center [1027, 90] width 78 height 11
